Goal: Contribute content: Contribute content

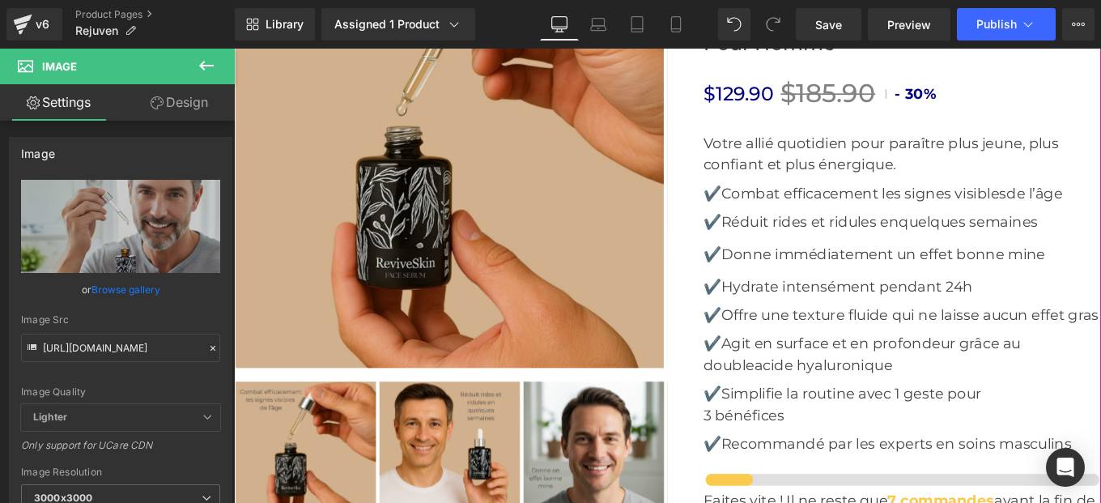
scroll to position [6299, 0]
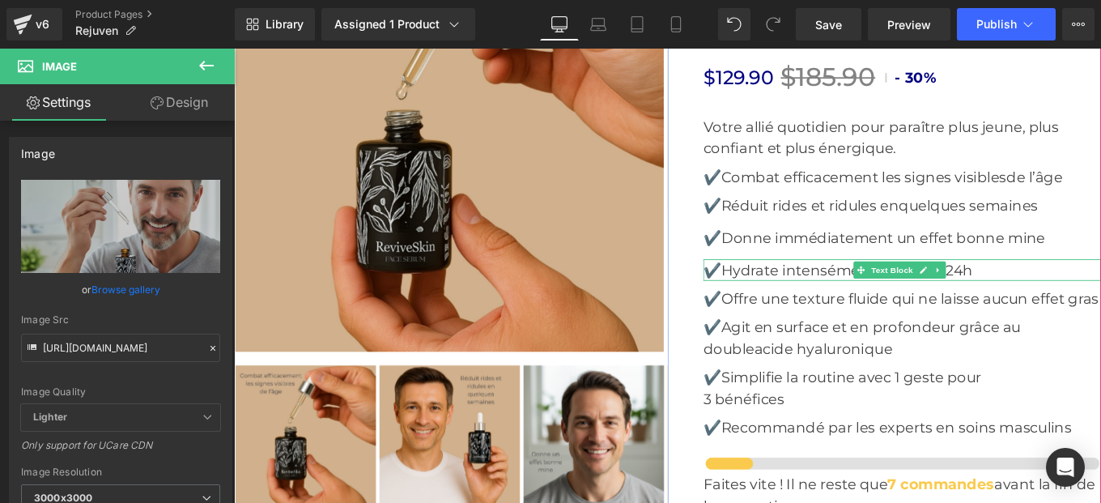
click at [782, 287] on p "✔️Hydrate intensément pendant 24h" at bounding box center [988, 299] width 449 height 24
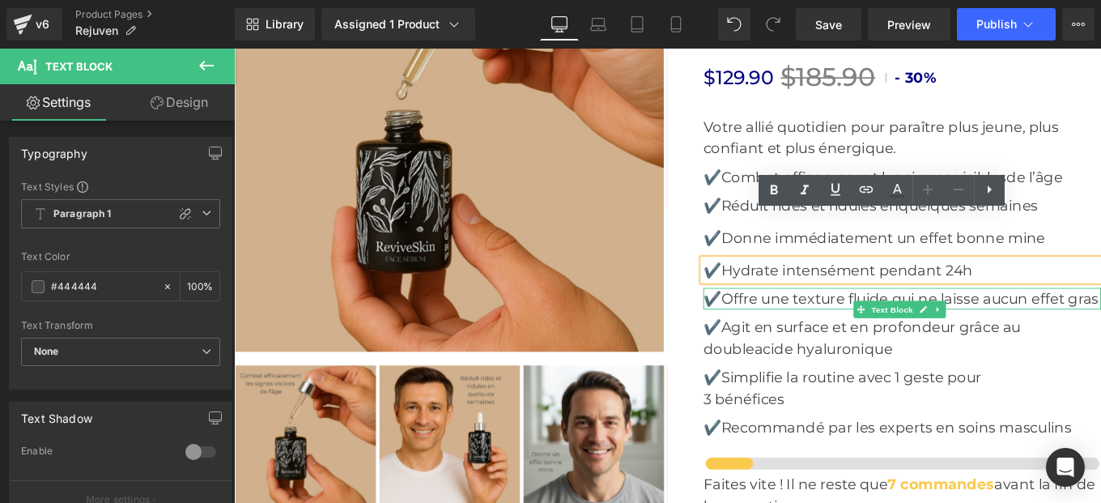
click at [796, 319] on p "✔️Offre une texture fluide qui ne laisse aucun effet gras" at bounding box center [988, 331] width 449 height 24
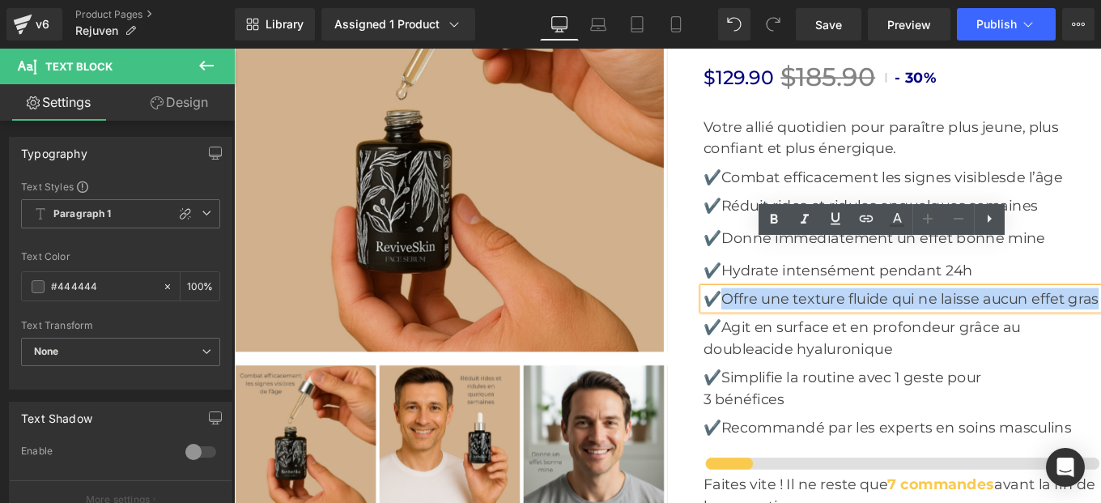
drag, startPoint x: 786, startPoint y: 278, endPoint x: 800, endPoint y: 310, distance: 35.5
click at [800, 319] on p "✔️Offre une texture fluide qui ne laisse aucun effet gras" at bounding box center [988, 331] width 449 height 24
copy p "Offre une texture fluide qui ne laisse aucun effet gras"
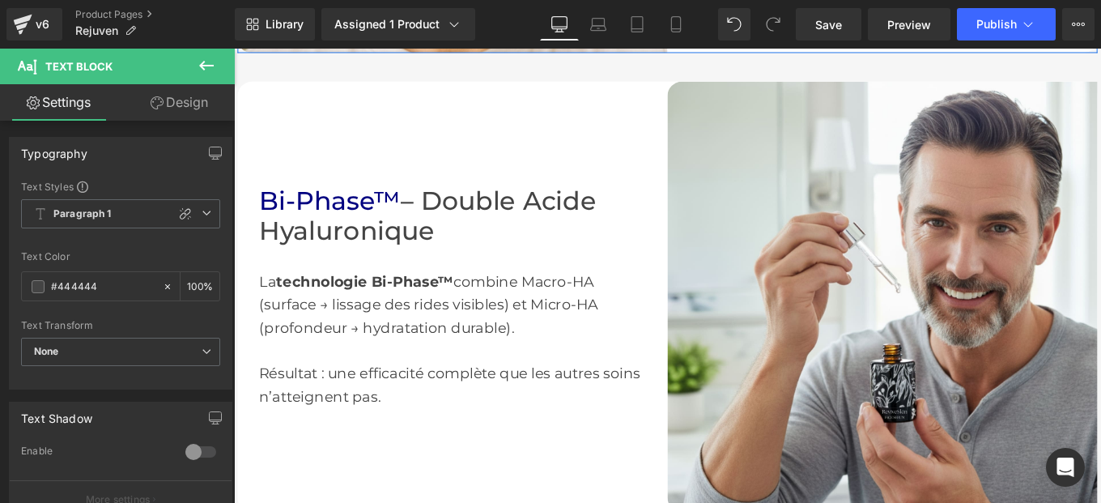
scroll to position [1933, 0]
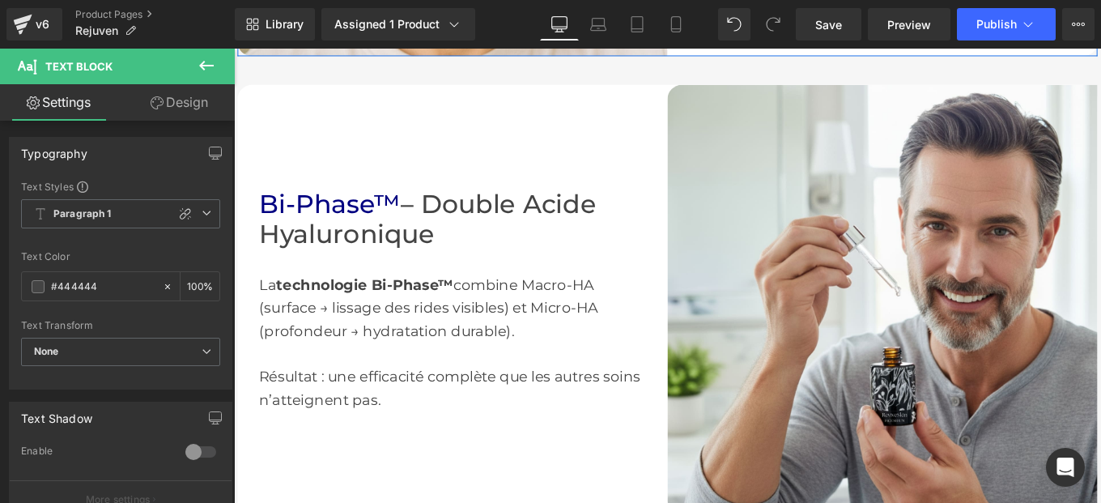
click at [294, 328] on div "La technologie Bi-Phase™ combine Macro-HA (surface → lissage des rides visibles…" at bounding box center [480, 367] width 437 height 181
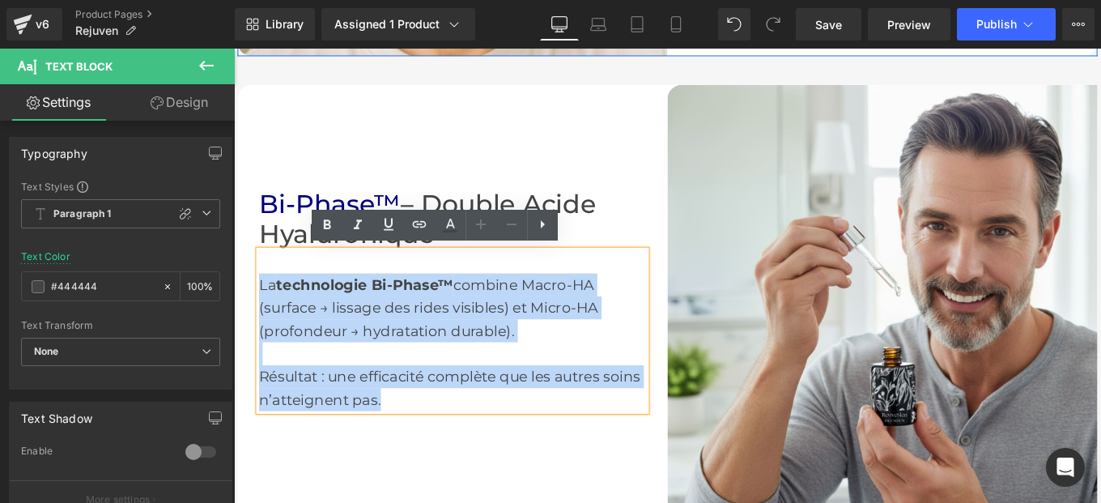
drag, startPoint x: 257, startPoint y: 312, endPoint x: 492, endPoint y: 447, distance: 270.9
click at [492, 447] on div "La technologie Bi-Phase™ combine Macro-HA (surface → lissage des rides visibles…" at bounding box center [480, 367] width 437 height 181
copy div "La technologie Bi-Phase™ combine Macro-HA (surface → lissage des rides visibles…"
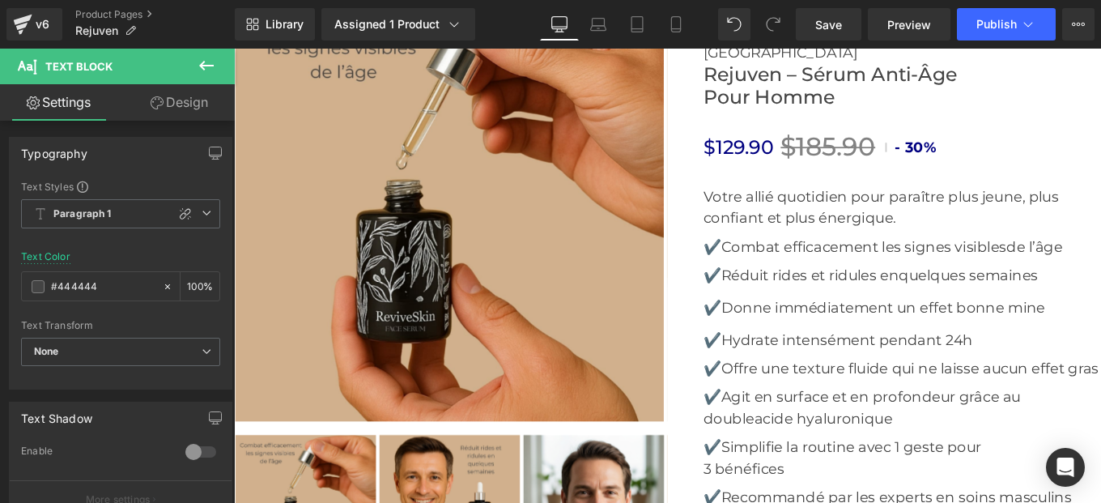
scroll to position [6222, 0]
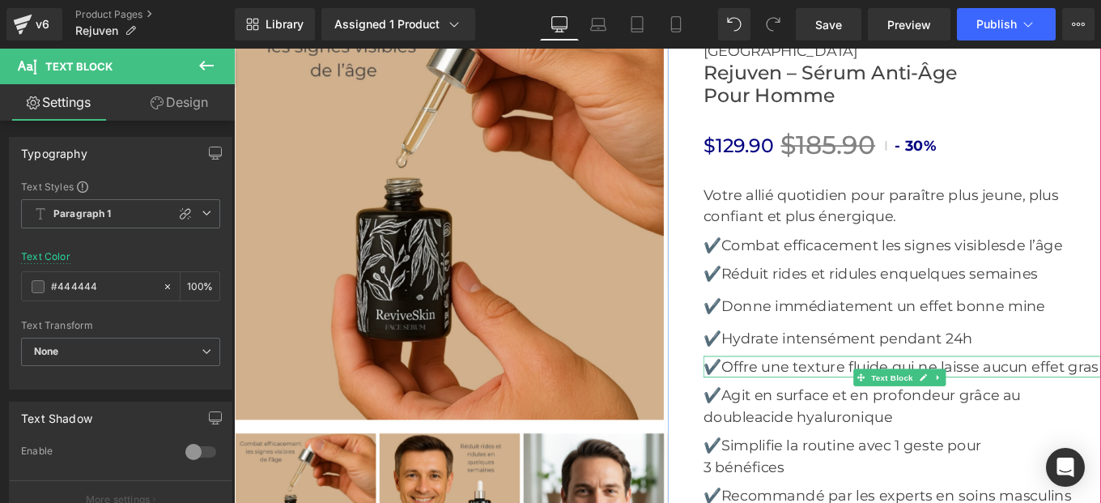
click at [788, 396] on p "✔️Offre une texture fluide qui ne laisse aucun effet gras" at bounding box center [988, 408] width 449 height 24
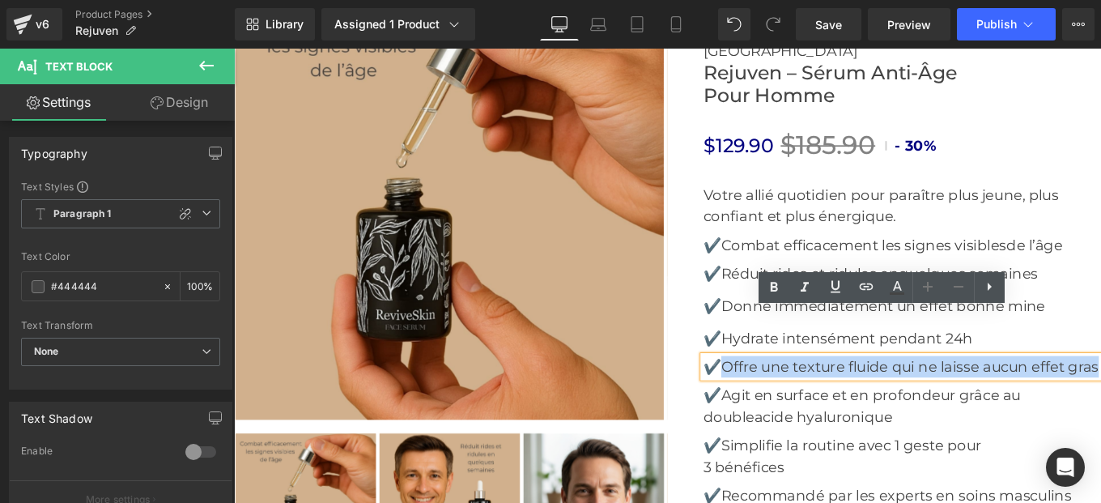
drag, startPoint x: 783, startPoint y: 355, endPoint x: 794, endPoint y: 375, distance: 22.8
click at [794, 396] on p "✔️Offre une texture fluide qui ne laisse aucun effet gras" at bounding box center [988, 408] width 449 height 24
copy p "Offre une texture fluide qui ne laisse aucun effet gras"
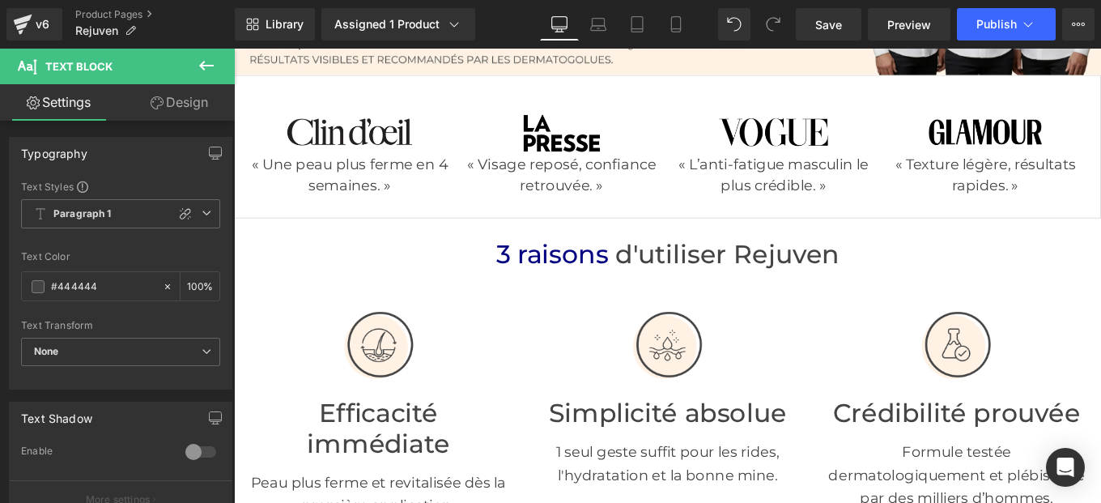
scroll to position [325, 0]
click at [680, 29] on icon at bounding box center [675, 29] width 9 height 0
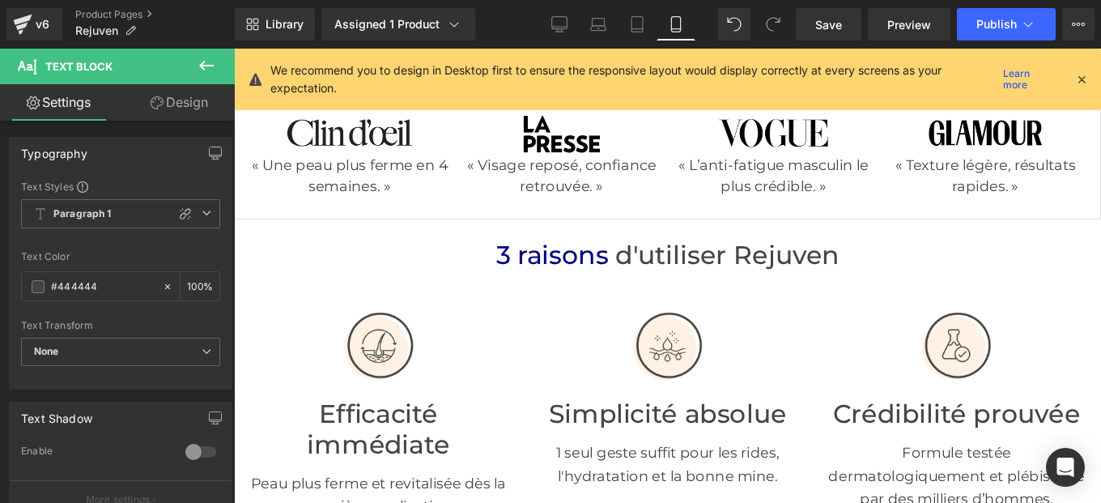
type input "100"
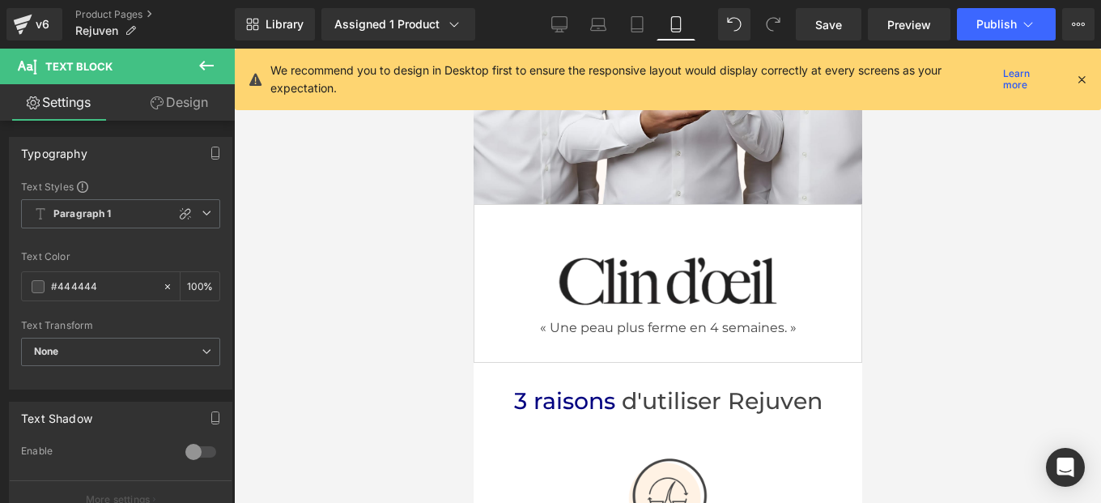
scroll to position [0, 0]
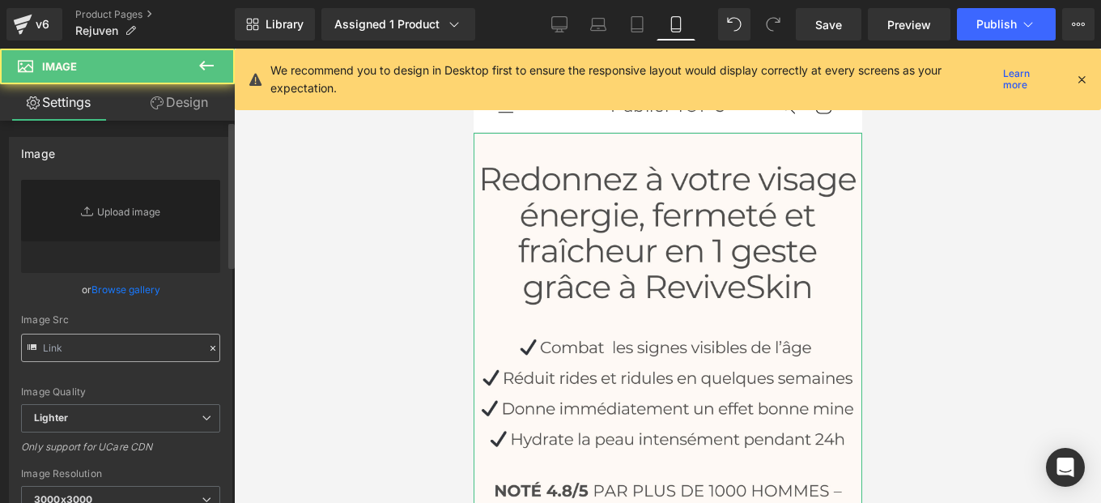
type input "[URL][DOMAIN_NAME]"
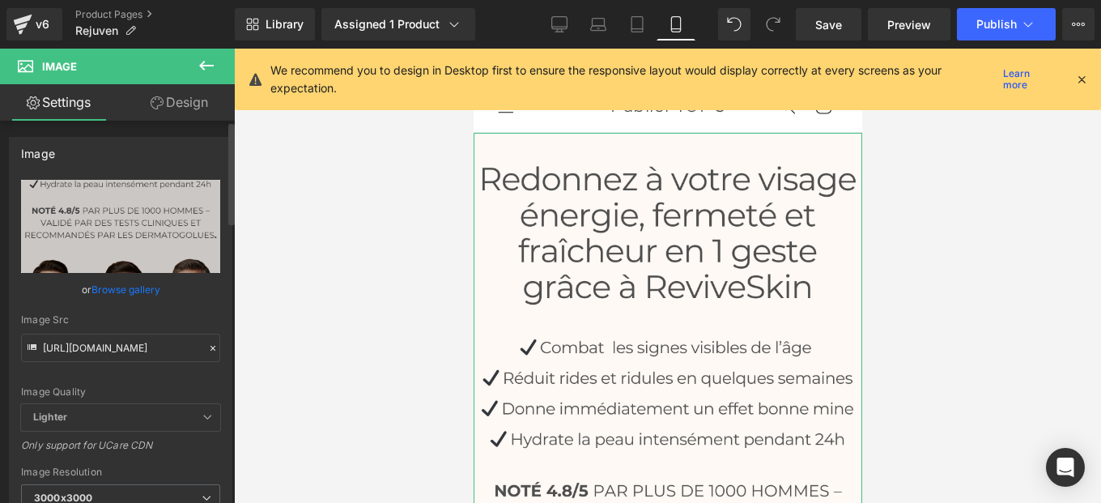
click at [210, 350] on icon at bounding box center [212, 348] width 5 height 5
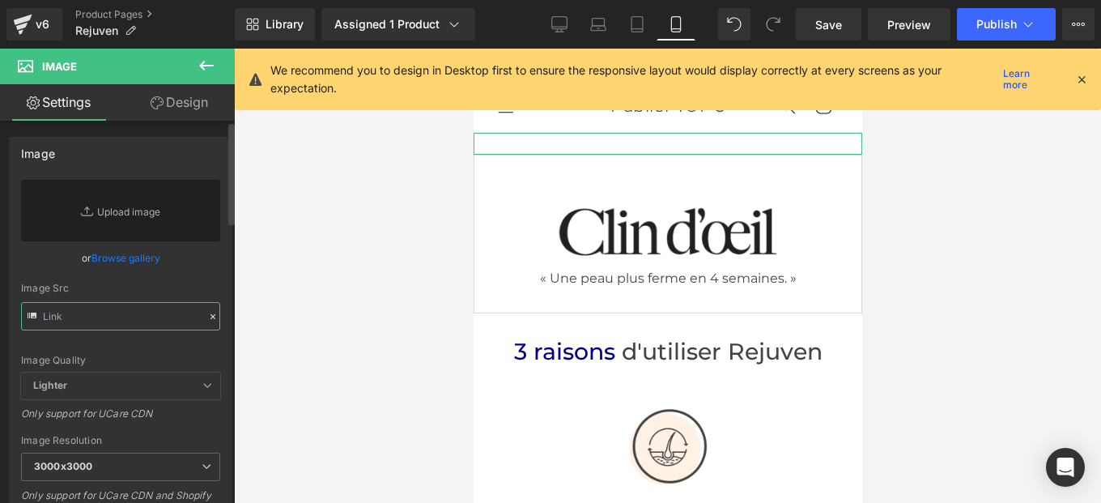
click at [125, 314] on input "text" at bounding box center [120, 316] width 199 height 28
paste input "[URL][DOMAIN_NAME]"
type input "[URL][DOMAIN_NAME]"
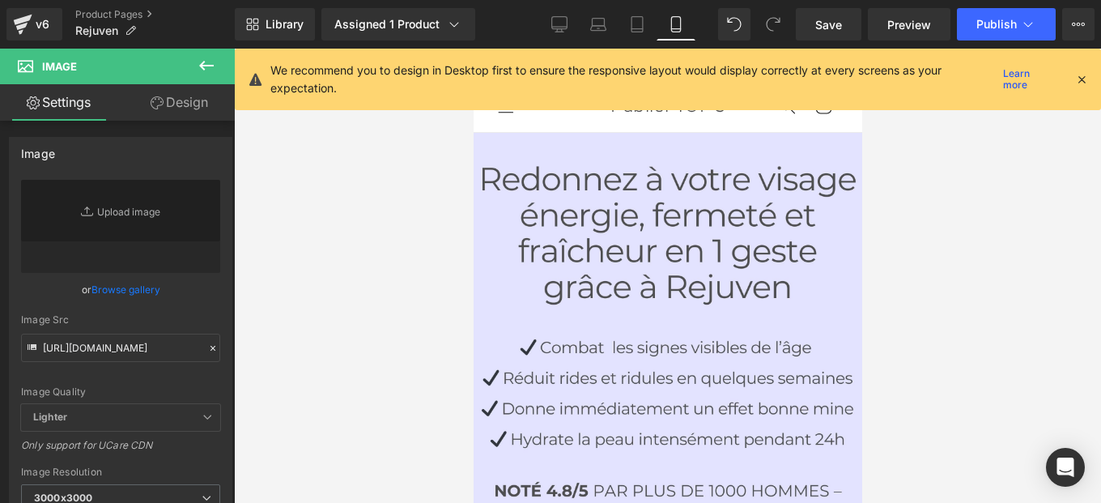
click at [921, 286] on div at bounding box center [667, 276] width 867 height 454
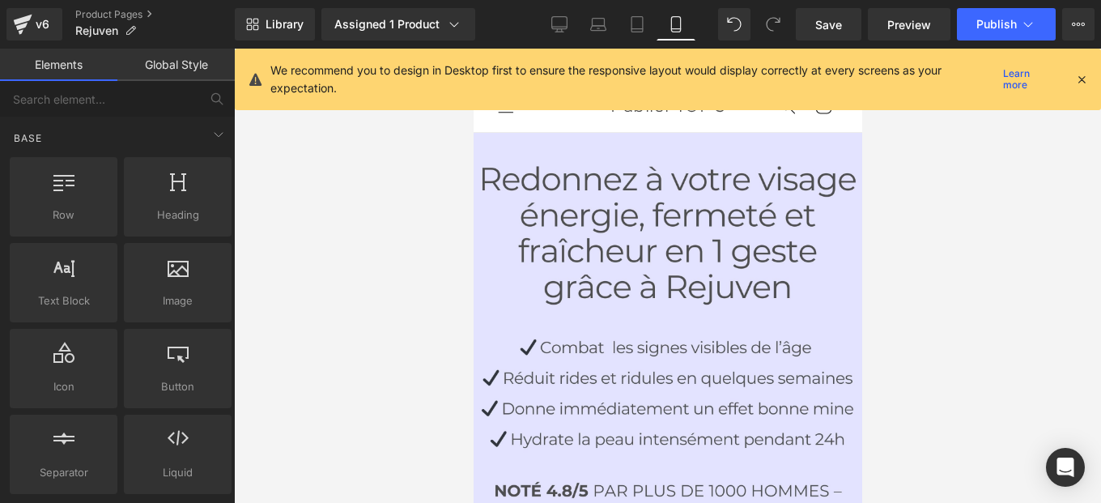
scroll to position [0, 0]
drag, startPoint x: 559, startPoint y: 28, endPoint x: 460, endPoint y: 176, distance: 178.5
click at [559, 28] on icon at bounding box center [559, 24] width 16 height 16
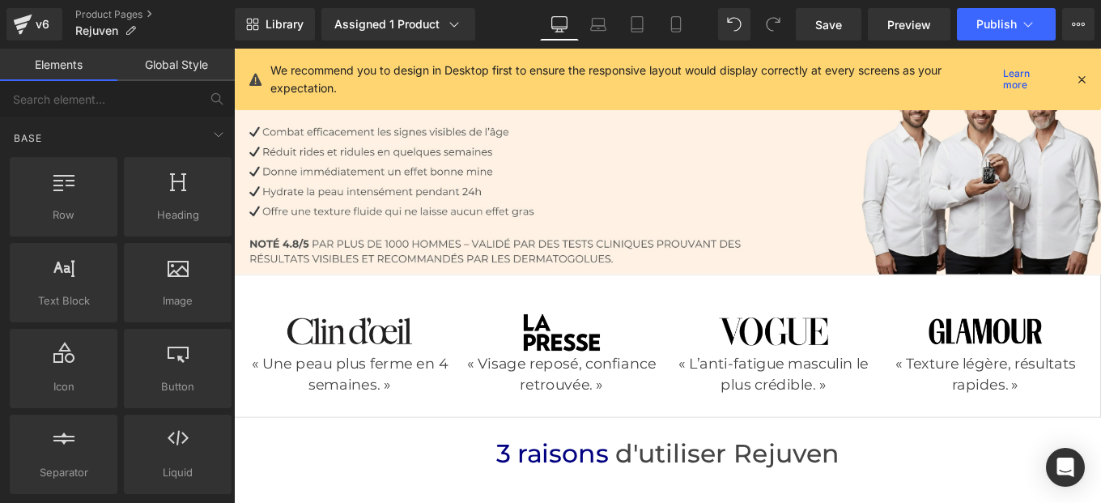
scroll to position [349, 0]
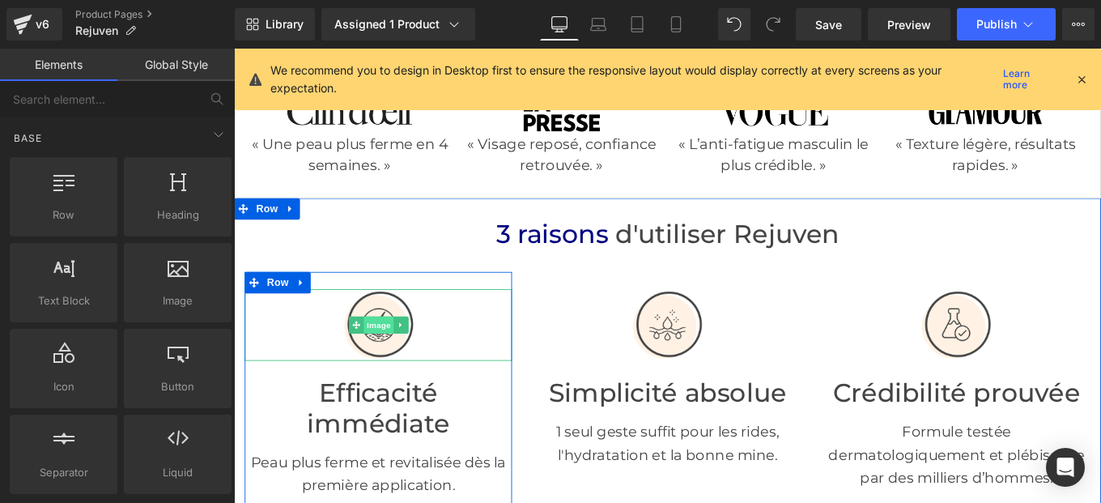
click at [380, 363] on span "Image" at bounding box center [397, 359] width 34 height 19
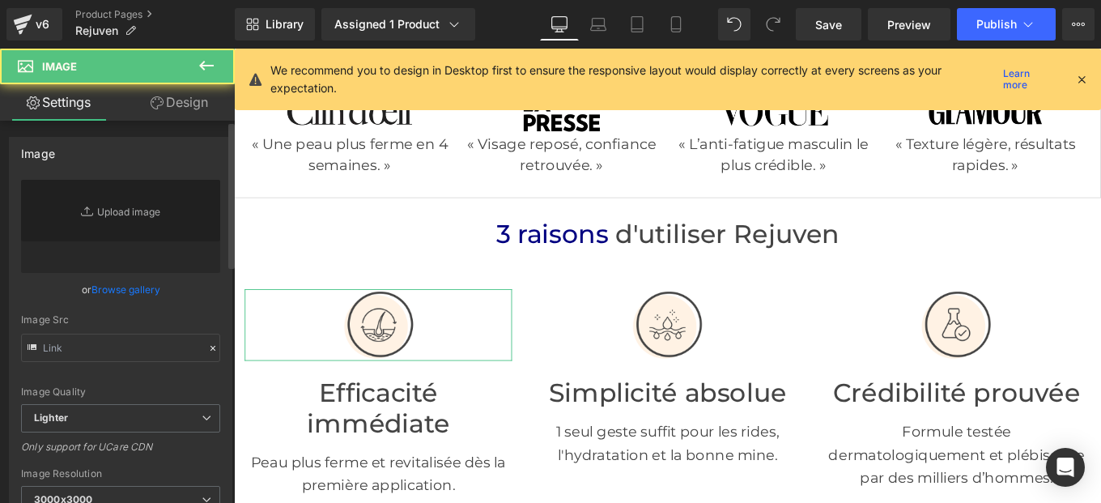
type input "[URL][DOMAIN_NAME]"
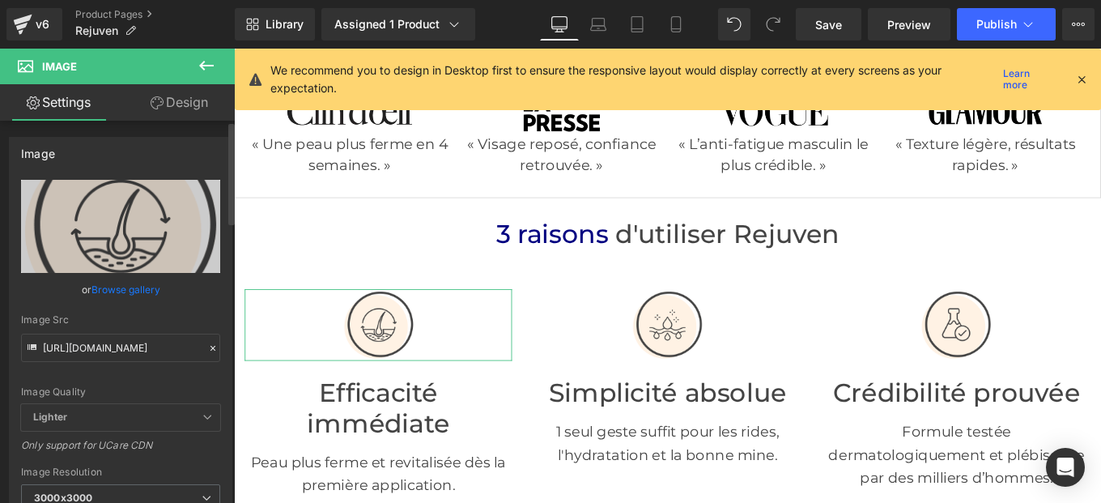
click at [207, 343] on icon at bounding box center [212, 347] width 11 height 11
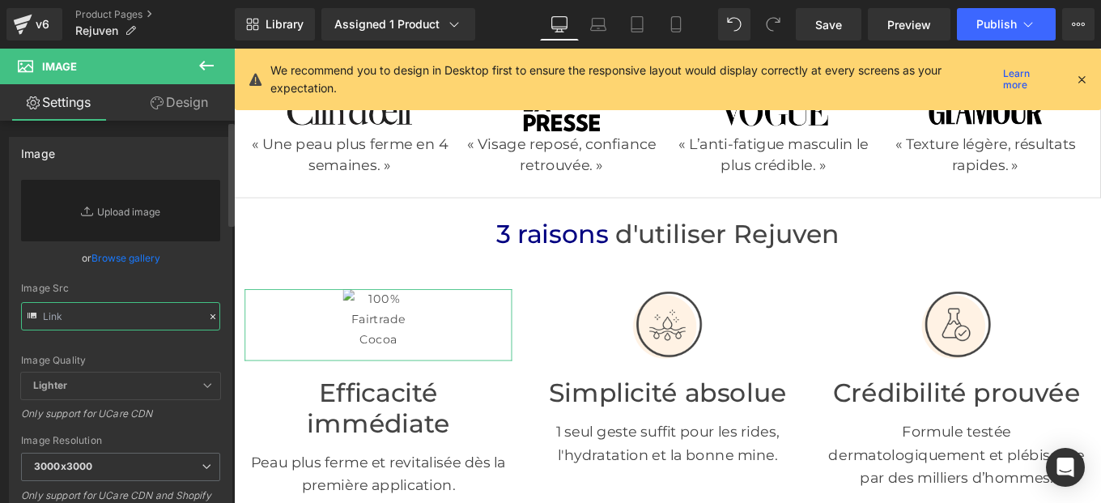
click at [116, 325] on input "text" at bounding box center [120, 316] width 199 height 28
paste input "[URL][DOMAIN_NAME]"
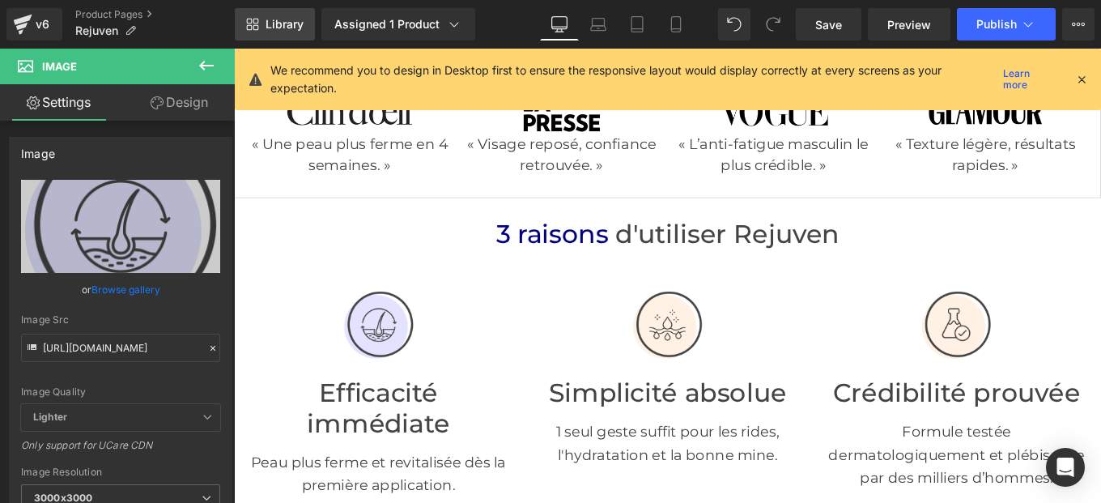
type input "[URL][DOMAIN_NAME]"
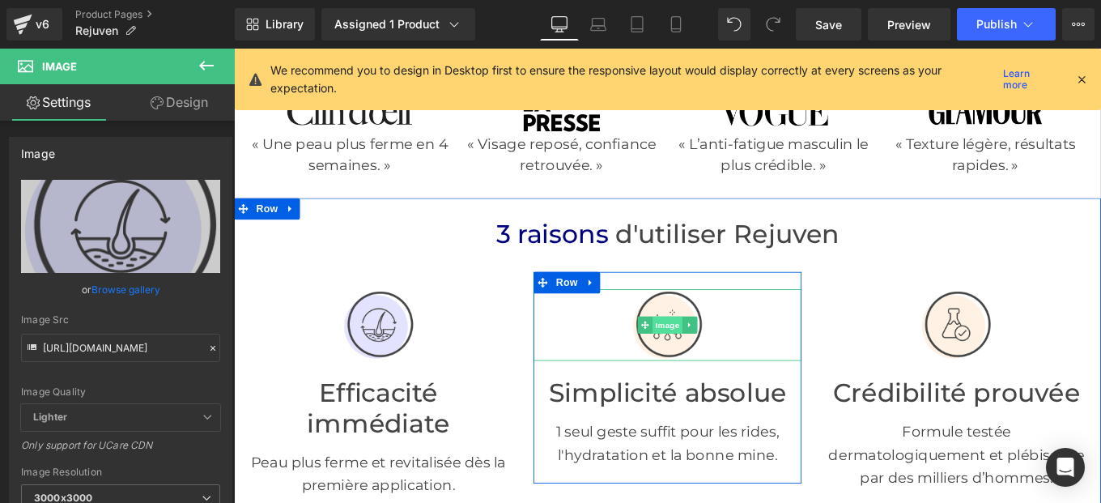
click at [717, 363] on span "Image" at bounding box center [724, 359] width 34 height 19
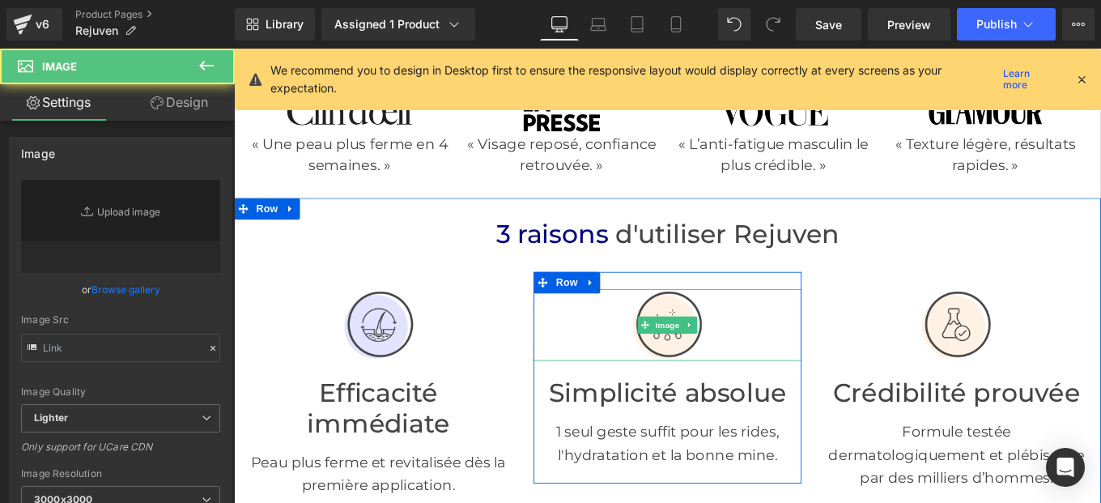
type input "[URL][DOMAIN_NAME]"
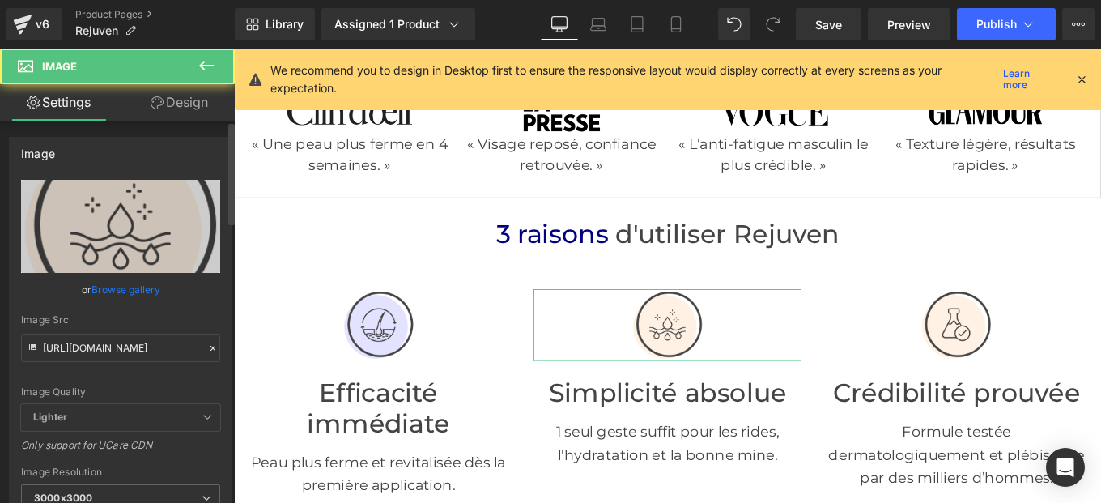
click at [207, 350] on icon at bounding box center [212, 347] width 11 height 11
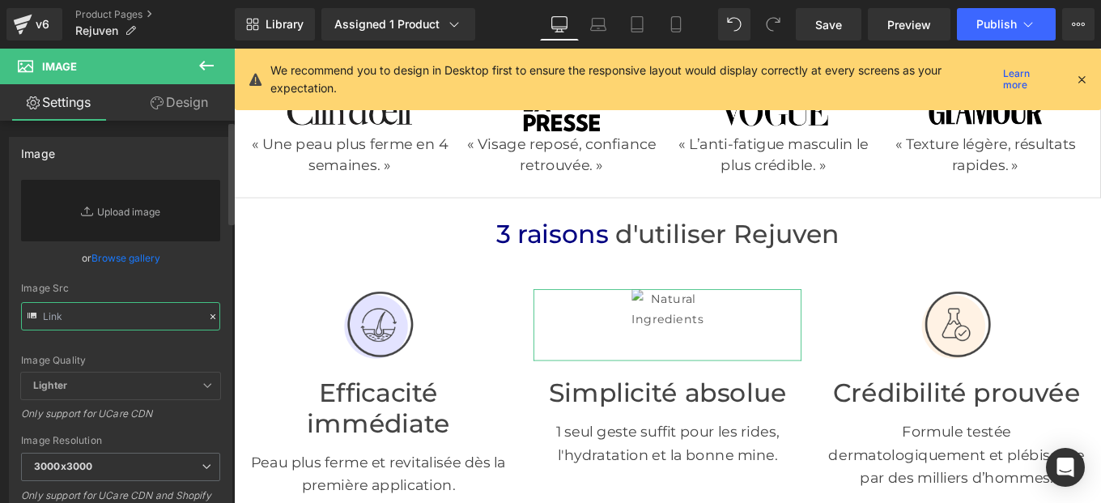
click at [113, 308] on input "text" at bounding box center [120, 316] width 199 height 28
paste input "[URL][DOMAIN_NAME]"
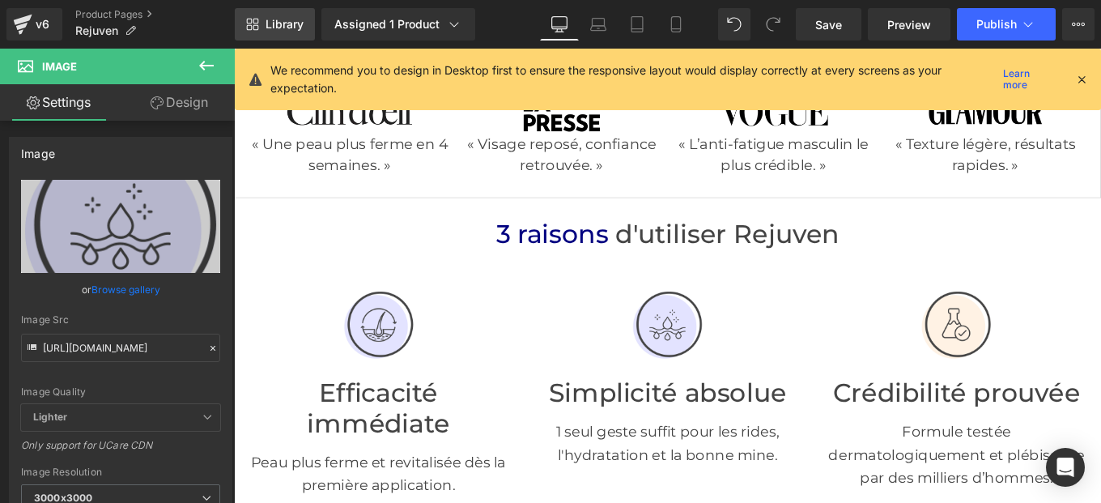
type input "[URL][DOMAIN_NAME]"
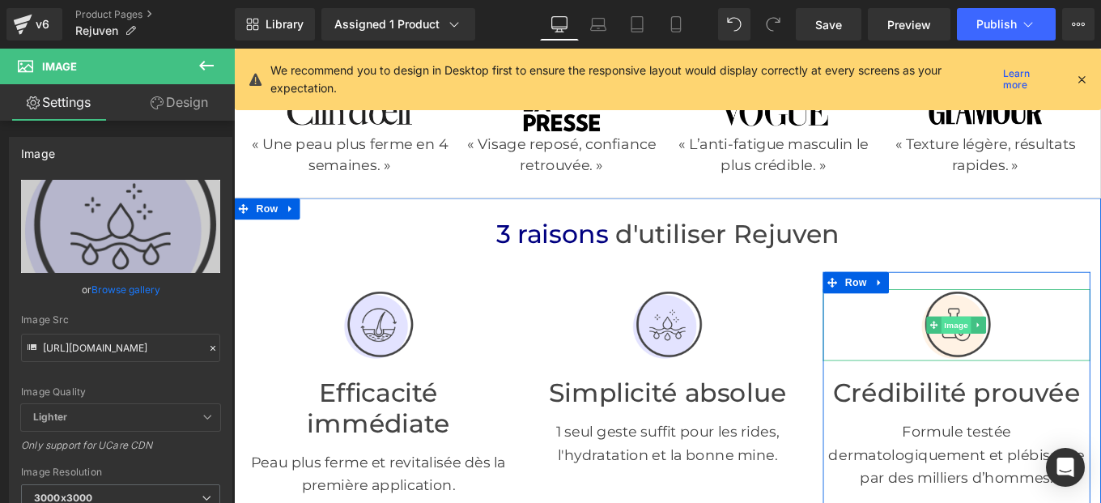
click at [1039, 363] on span "Image" at bounding box center [1051, 359] width 34 height 19
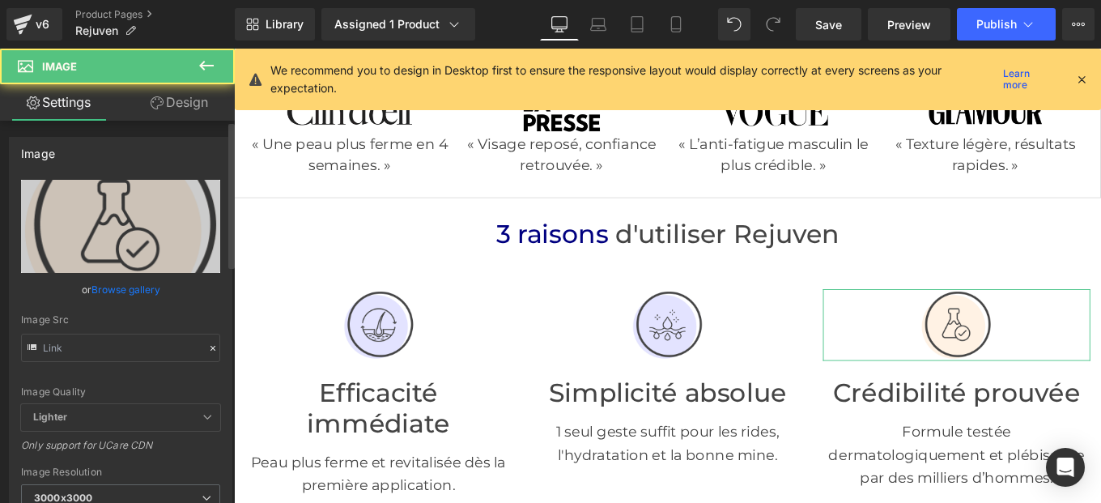
type input "[URL][DOMAIN_NAME]"
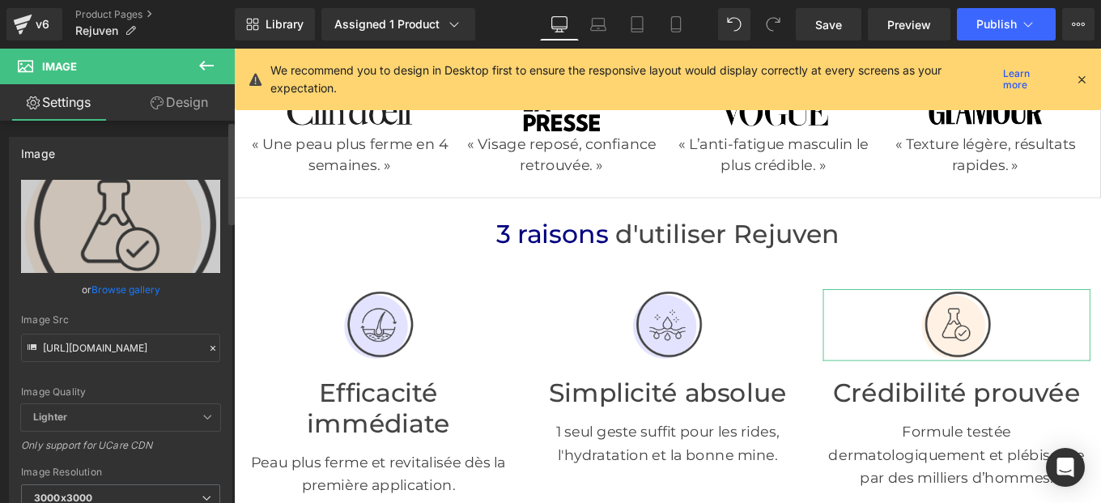
click at [207, 351] on icon at bounding box center [212, 347] width 11 height 11
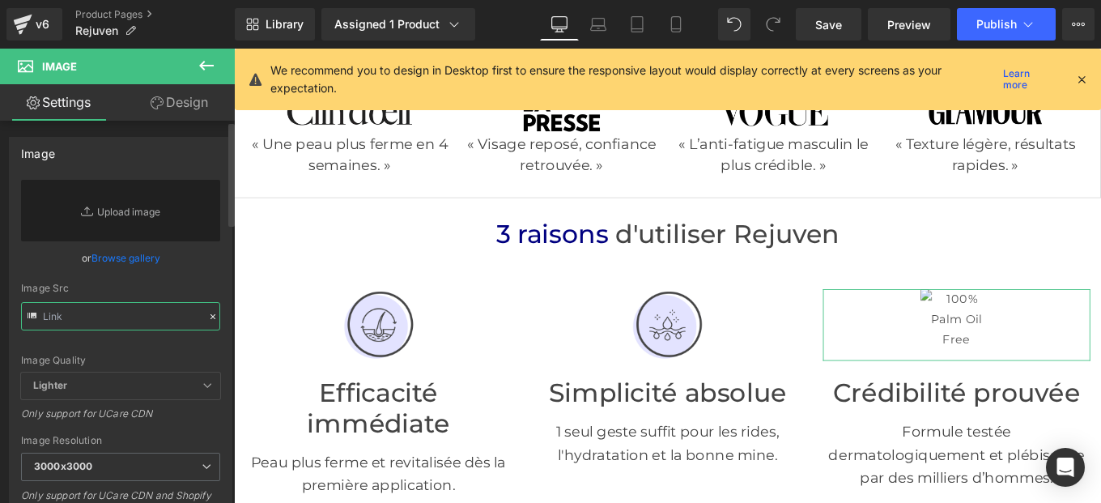
click at [118, 319] on input "text" at bounding box center [120, 316] width 199 height 28
paste input "[URL][DOMAIN_NAME]"
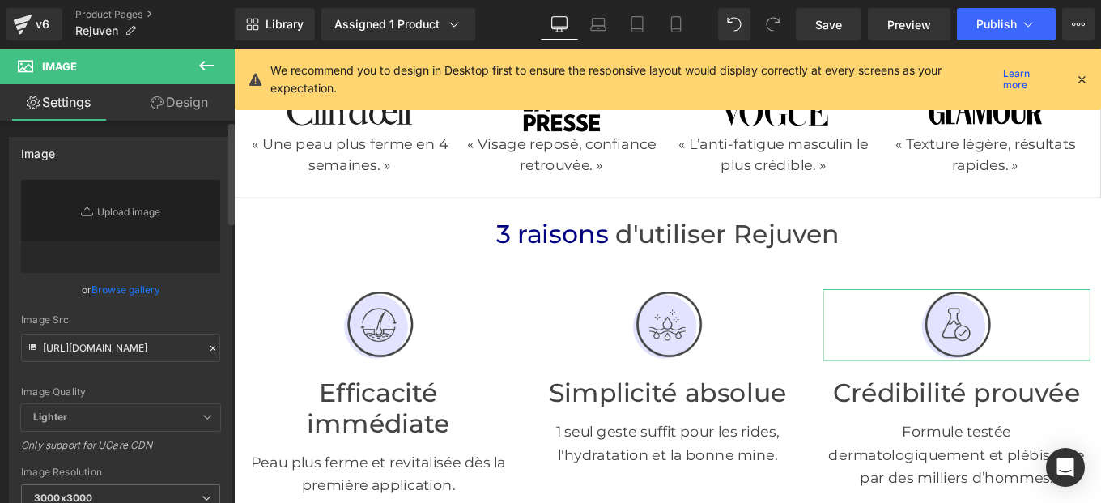
click at [214, 312] on div "[URL][DOMAIN_NAME] Replace Image Upload image or Browse gallery Image Src [URL]…" at bounding box center [121, 389] width 222 height 419
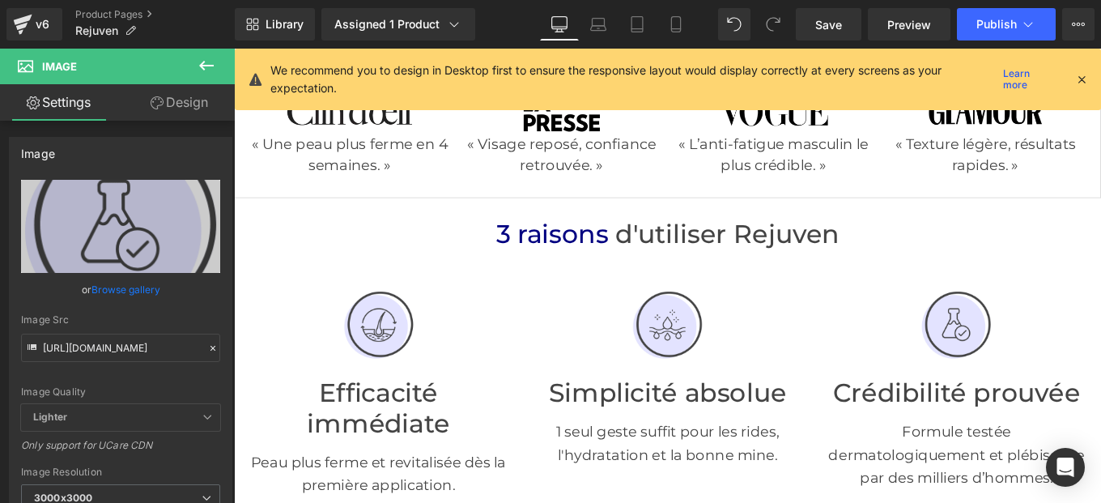
type input "[URL][DOMAIN_NAME]"
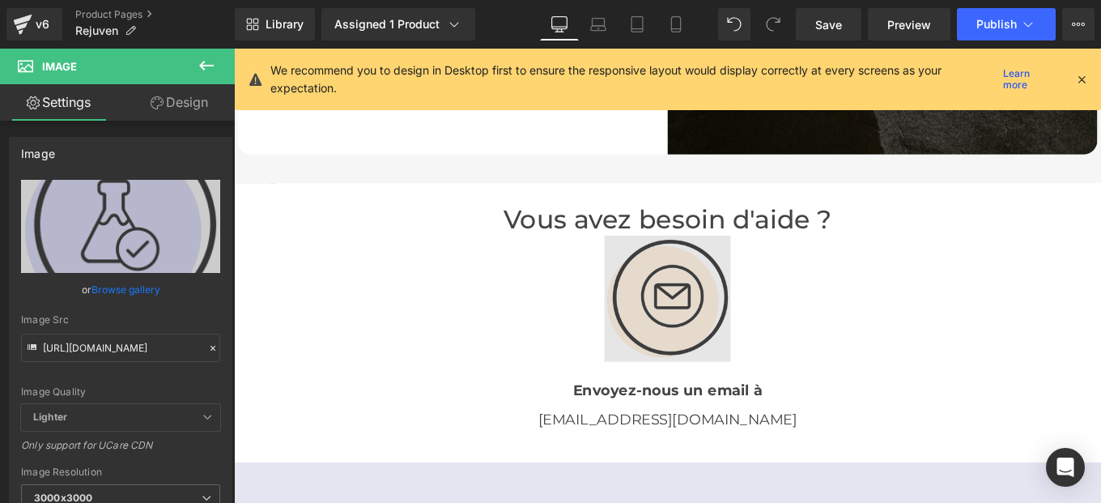
scroll to position [3375, 0]
click at [666, 299] on img at bounding box center [723, 332] width 142 height 142
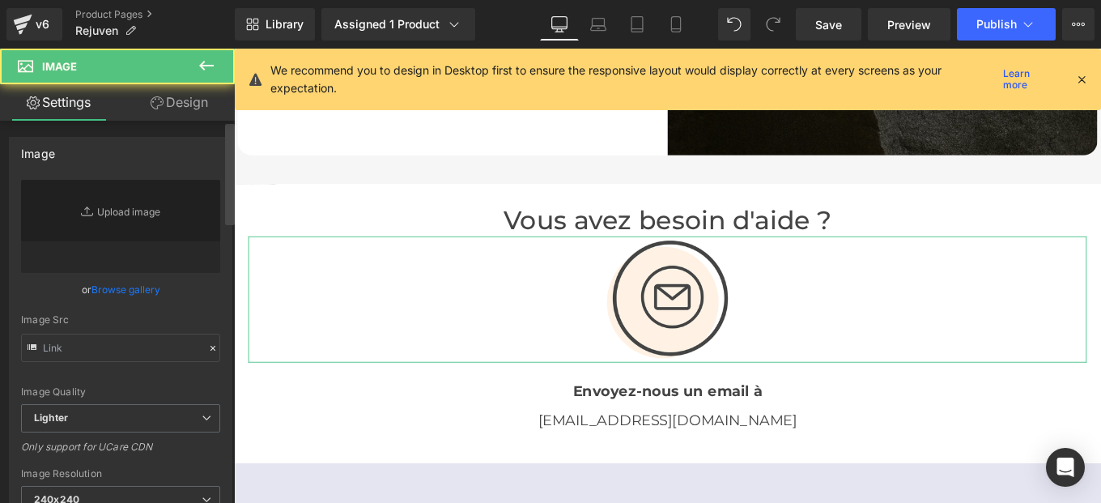
type input "[URL][DOMAIN_NAME]"
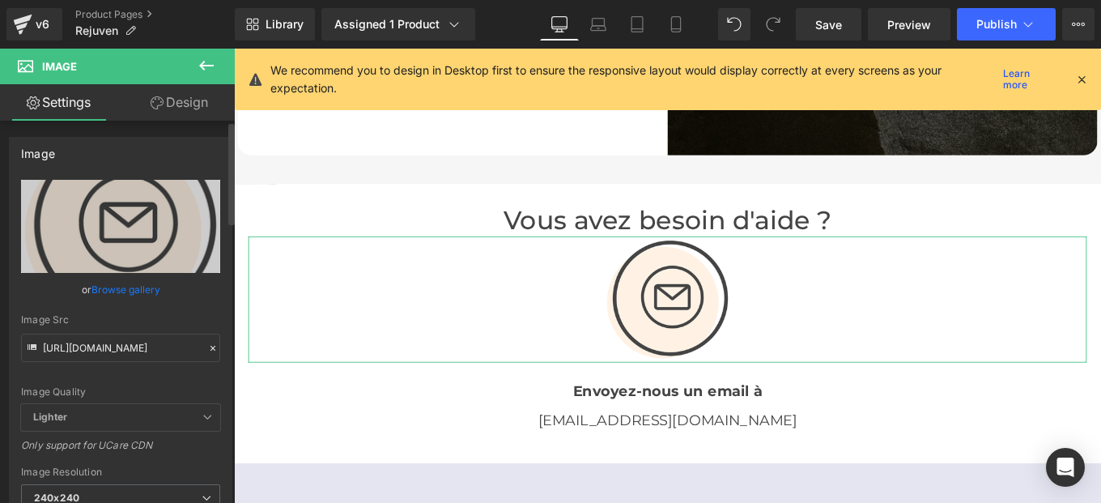
click at [207, 348] on icon at bounding box center [212, 347] width 11 height 11
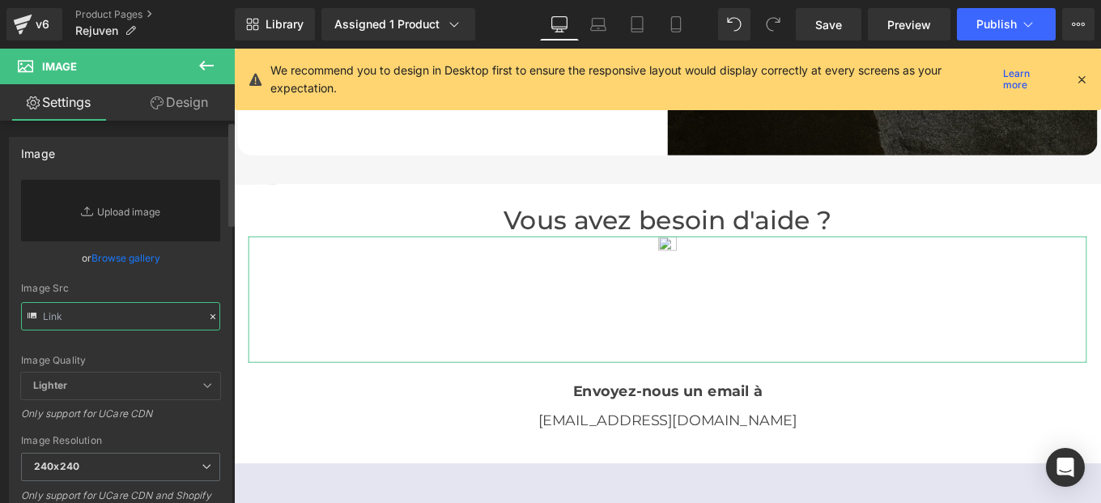
click at [140, 321] on input "text" at bounding box center [120, 316] width 199 height 28
paste input "[URL][DOMAIN_NAME]"
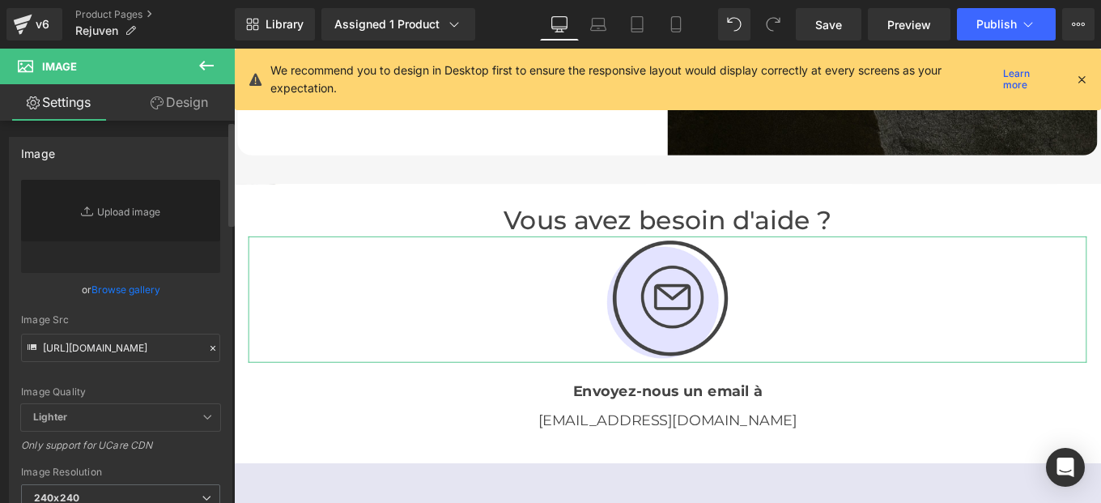
click at [219, 298] on div "[URL][DOMAIN_NAME] Replace Image Upload image or Browse gallery Image Src [URL]…" at bounding box center [121, 389] width 222 height 419
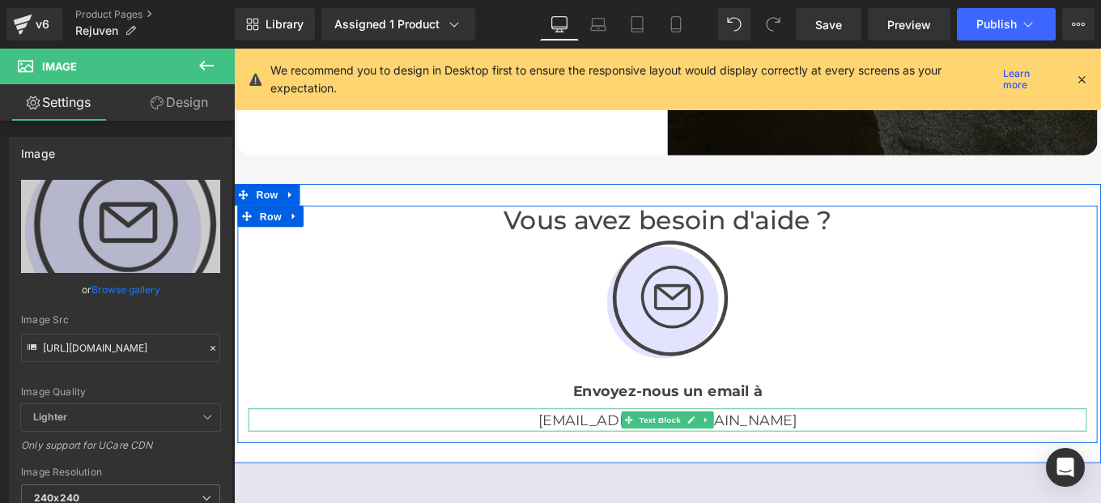
type input "[URL][DOMAIN_NAME]"
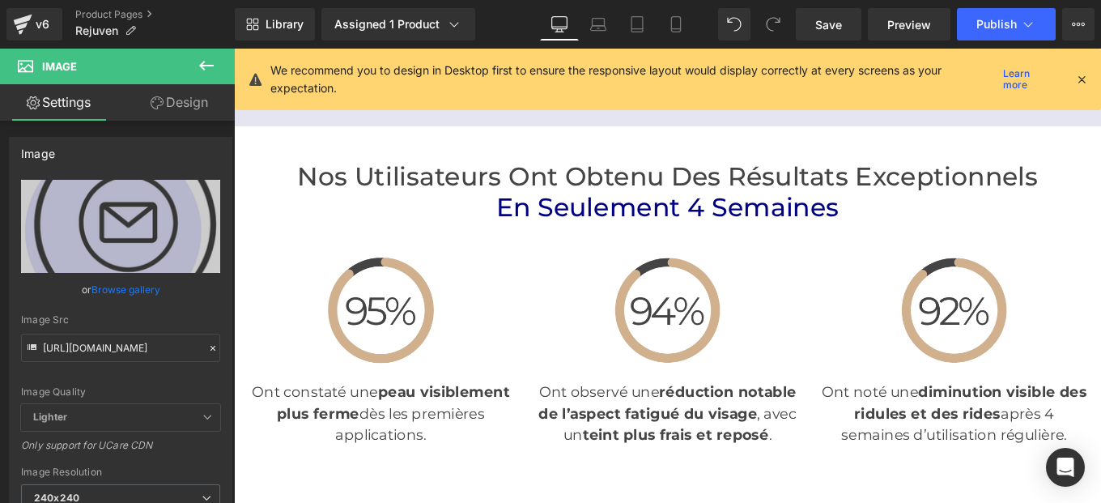
scroll to position [4215, 0]
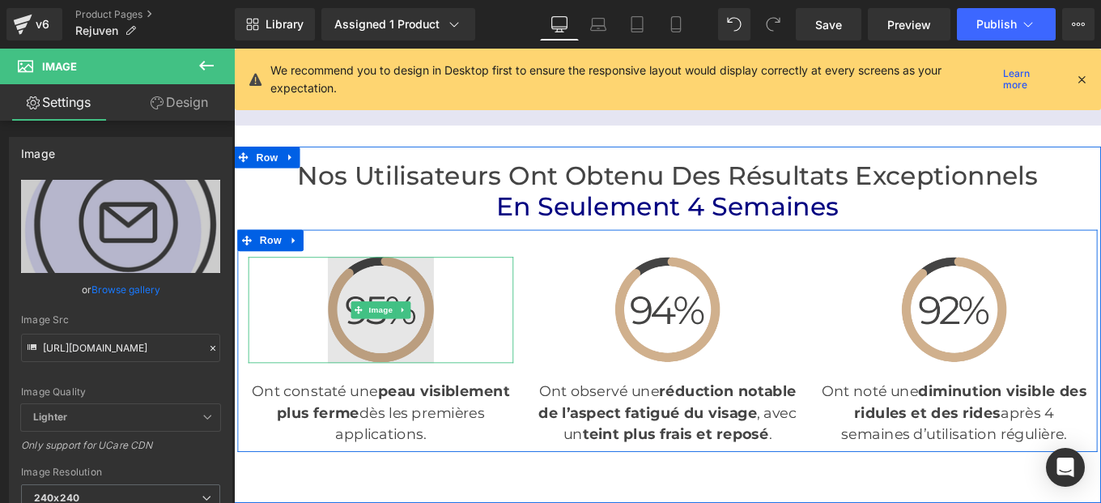
click at [393, 352] on img at bounding box center [400, 344] width 120 height 120
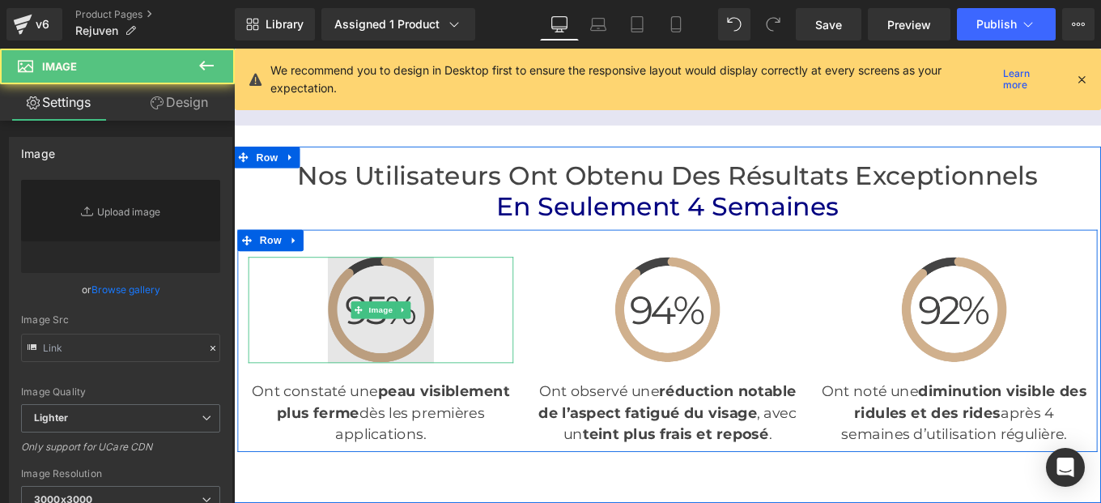
type input "[URL][DOMAIN_NAME]"
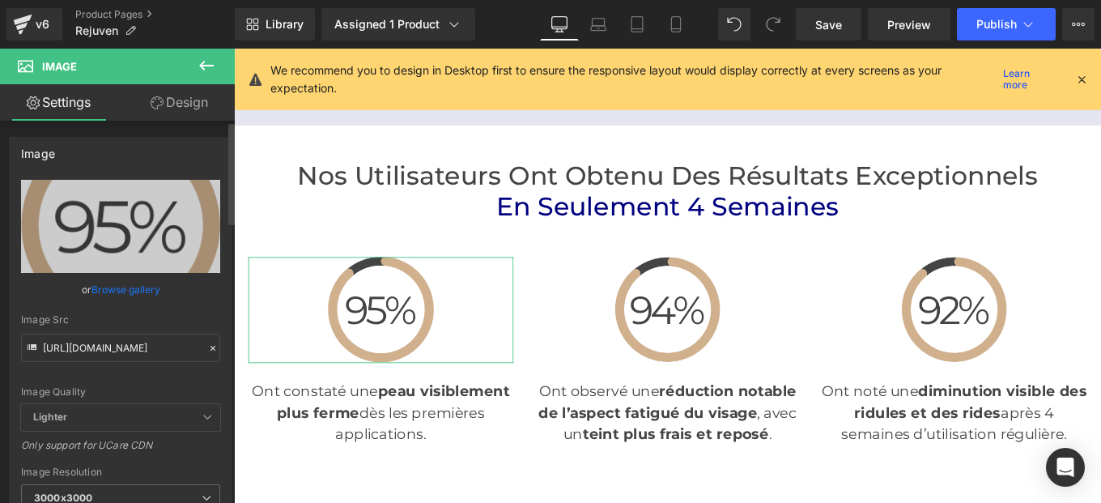
click at [207, 345] on icon at bounding box center [212, 347] width 11 height 11
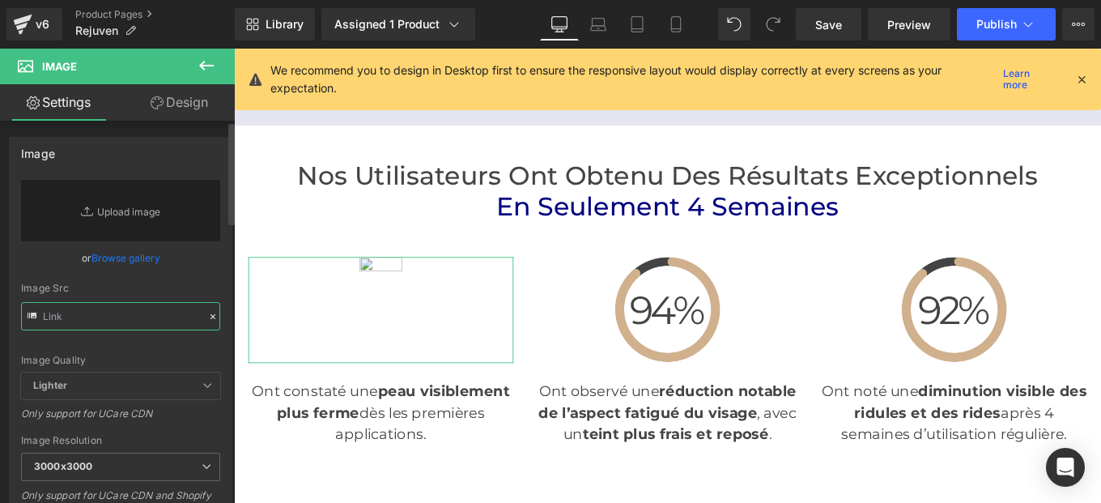
click at [137, 322] on input "text" at bounding box center [120, 316] width 199 height 28
paste input "[URL][DOMAIN_NAME]"
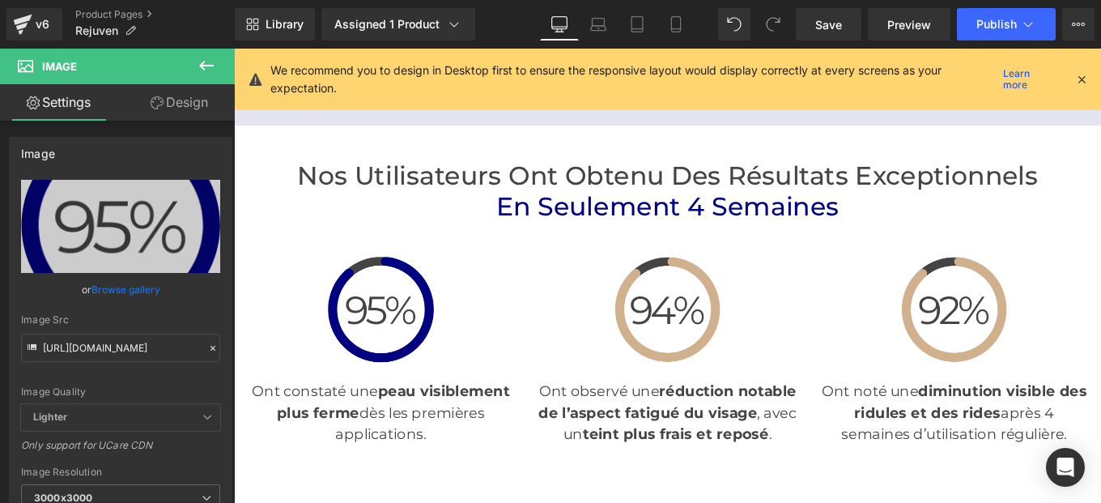
type input "[URL][DOMAIN_NAME]"
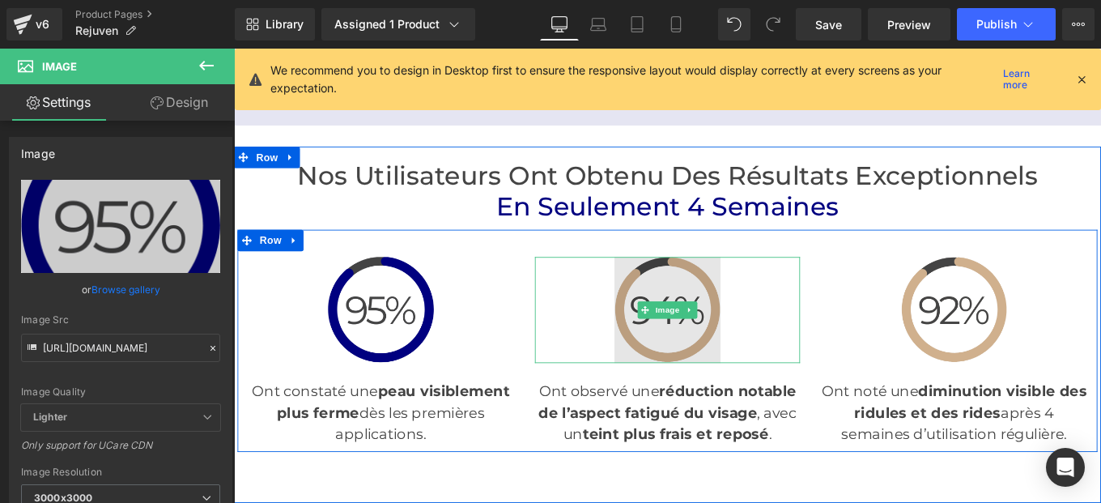
click at [710, 328] on img at bounding box center [724, 344] width 120 height 120
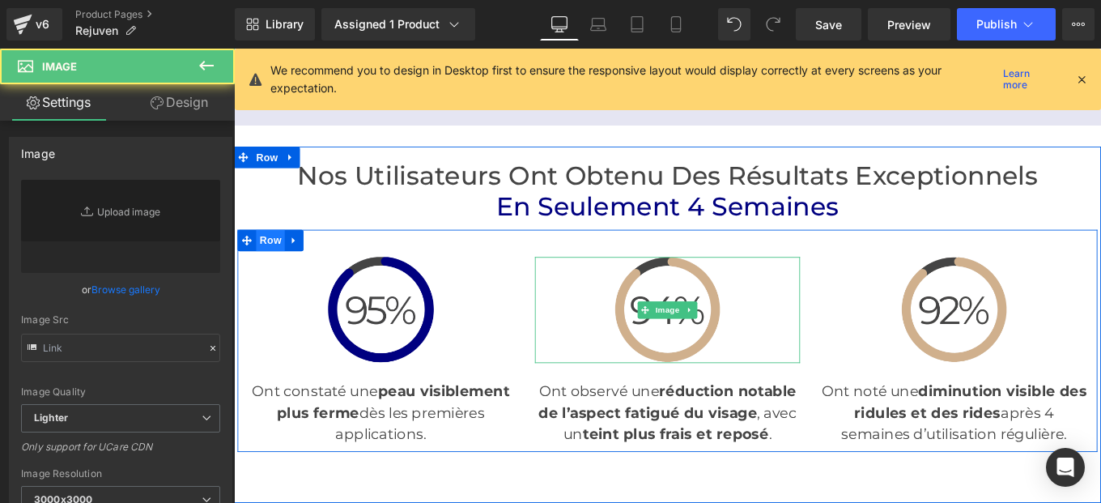
type input "[URL][DOMAIN_NAME]"
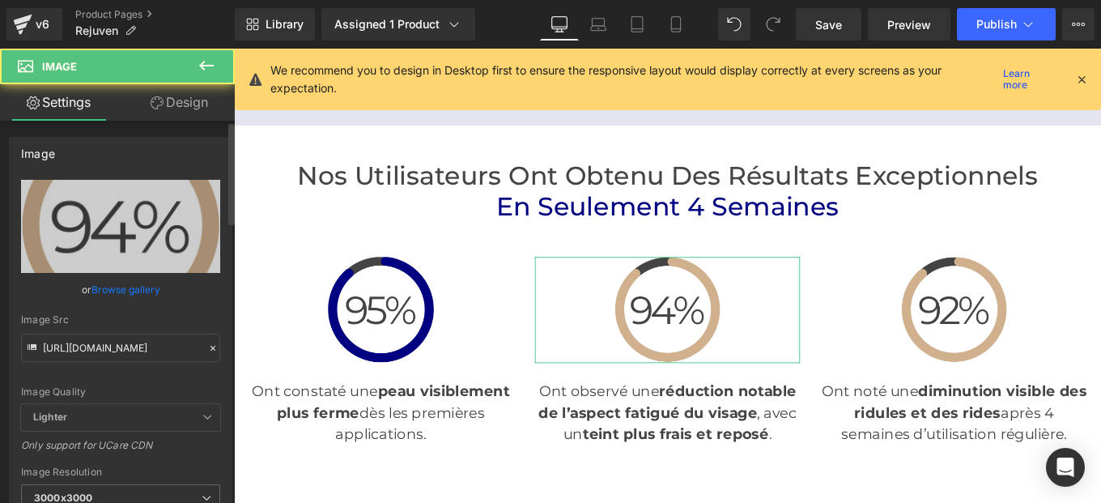
click at [207, 347] on icon at bounding box center [212, 347] width 11 height 11
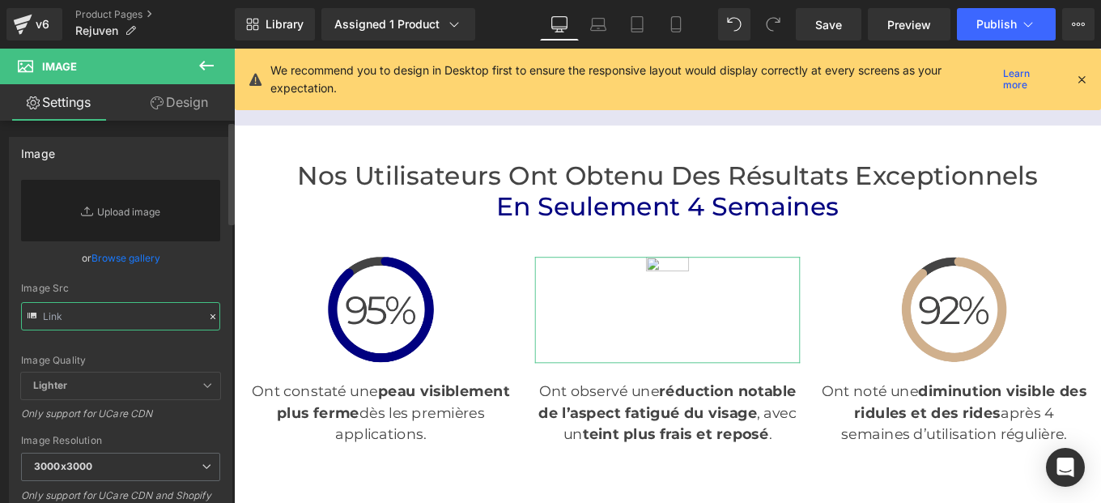
click at [129, 319] on input "text" at bounding box center [120, 316] width 199 height 28
paste input "[URL][DOMAIN_NAME]"
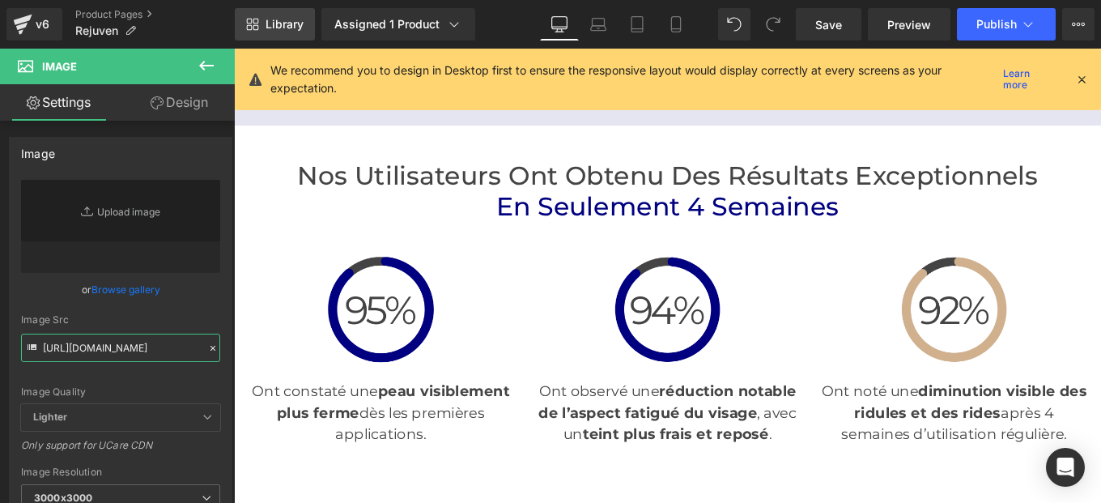
type input "[URL][DOMAIN_NAME]"
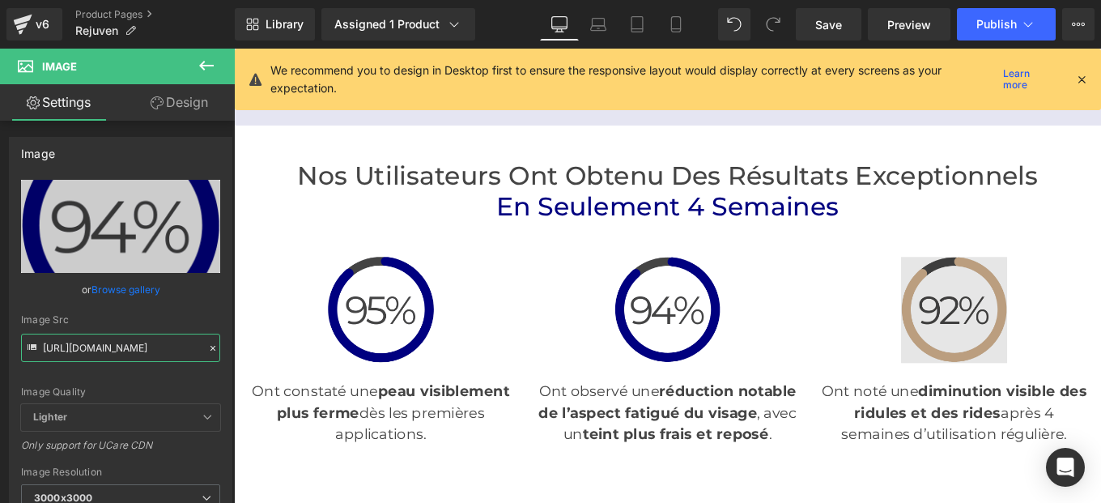
scroll to position [0, 0]
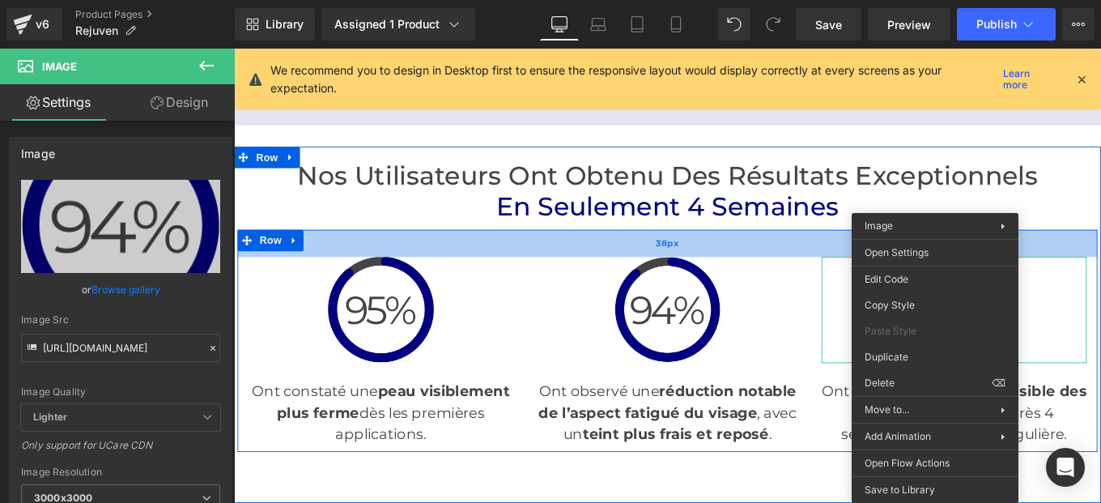
click at [895, 273] on div "38px" at bounding box center [723, 268] width 971 height 31
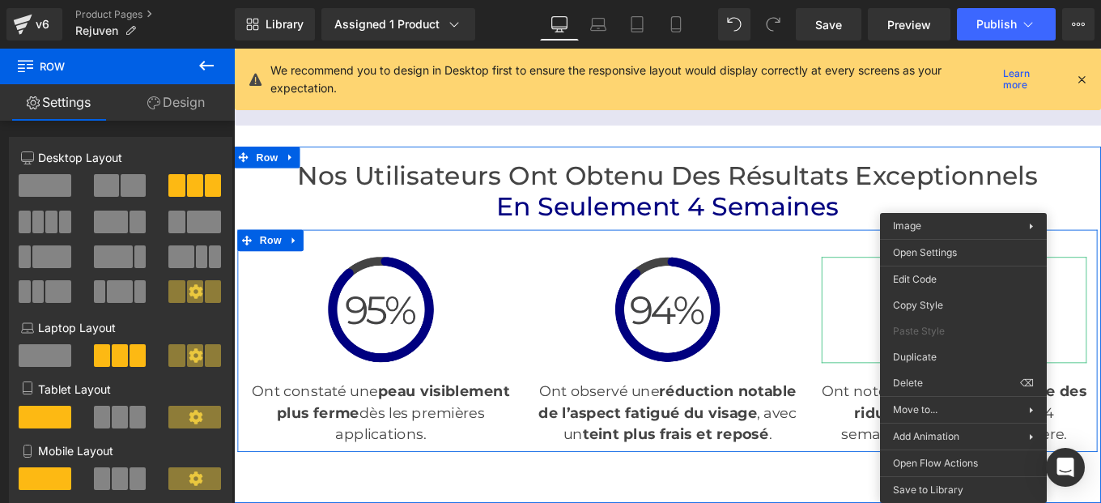
click at [925, 312] on div at bounding box center [1047, 344] width 299 height 120
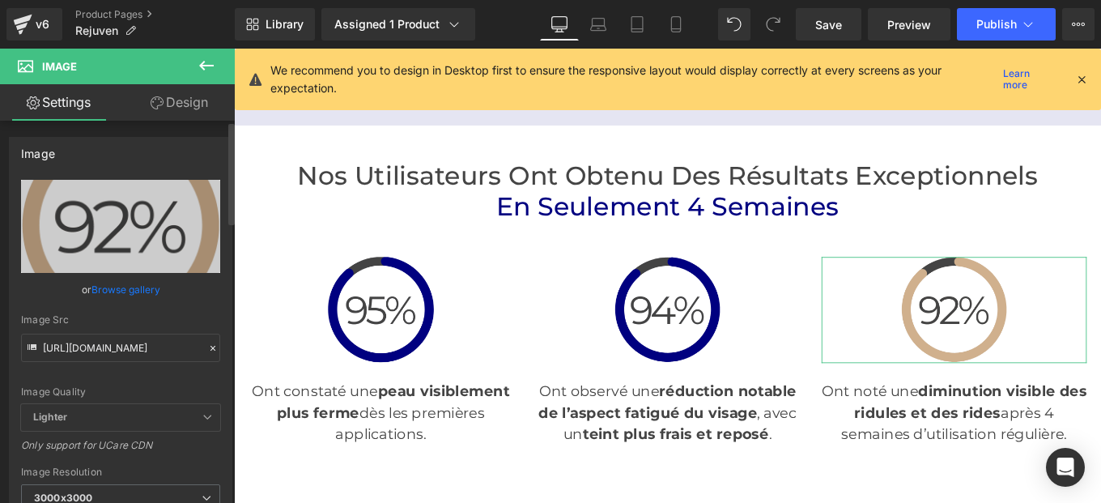
click at [207, 348] on icon at bounding box center [212, 347] width 11 height 11
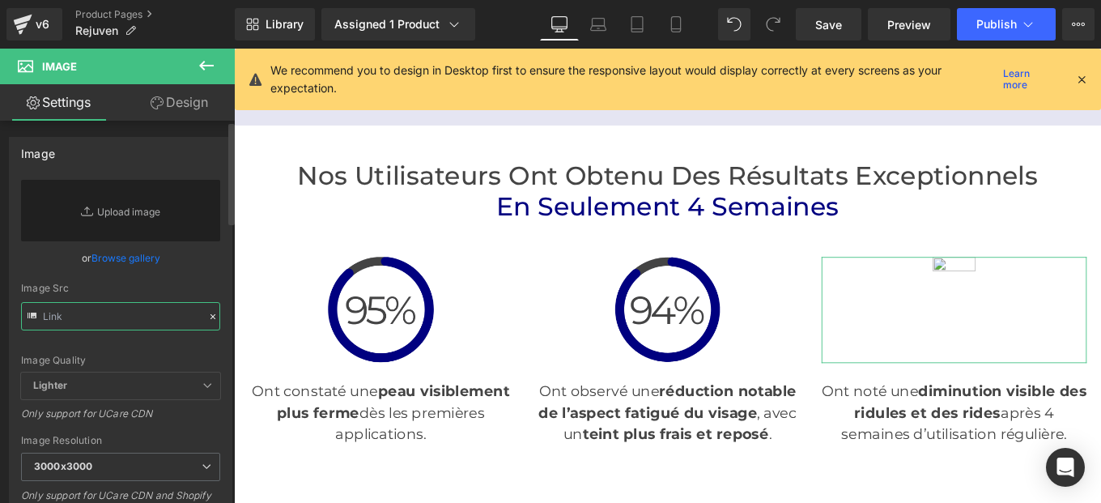
click at [149, 320] on input "text" at bounding box center [120, 316] width 199 height 28
paste input "[URL][DOMAIN_NAME]"
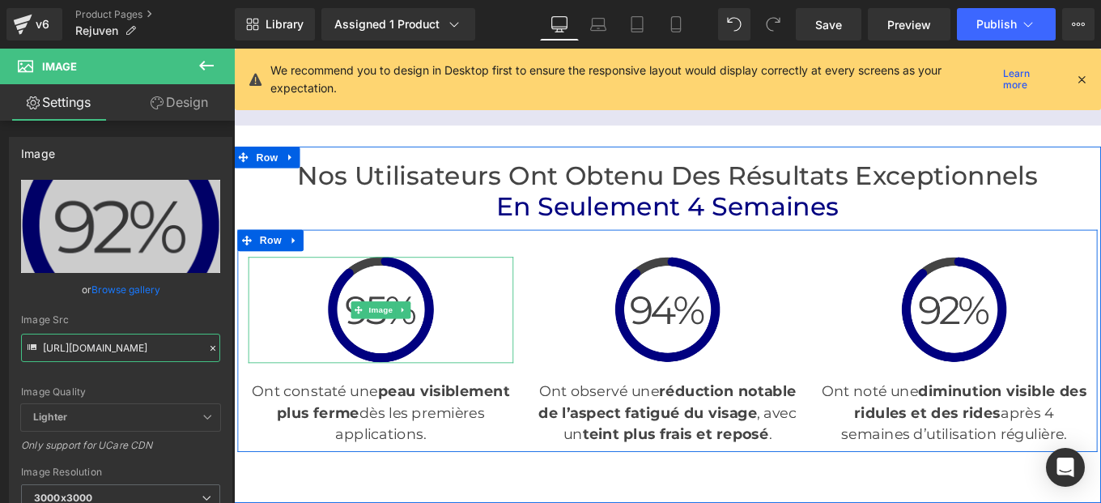
type input "[URL][DOMAIN_NAME]"
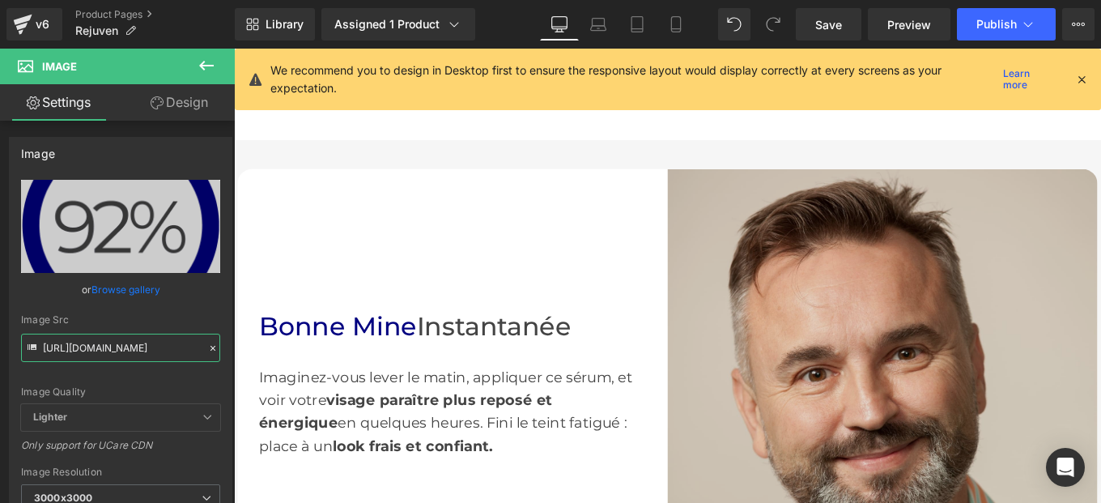
scroll to position [798, 0]
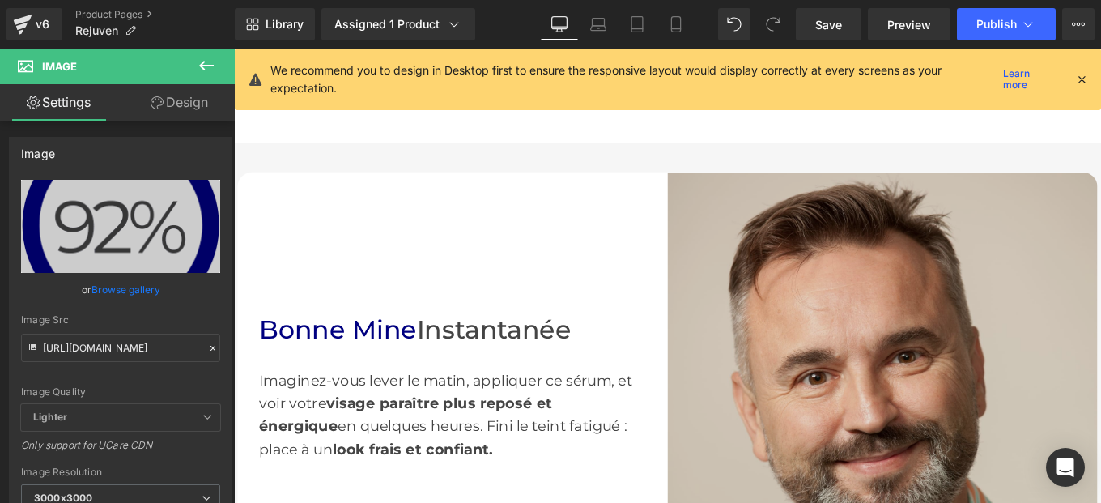
click at [949, 366] on img at bounding box center [967, 432] width 486 height 486
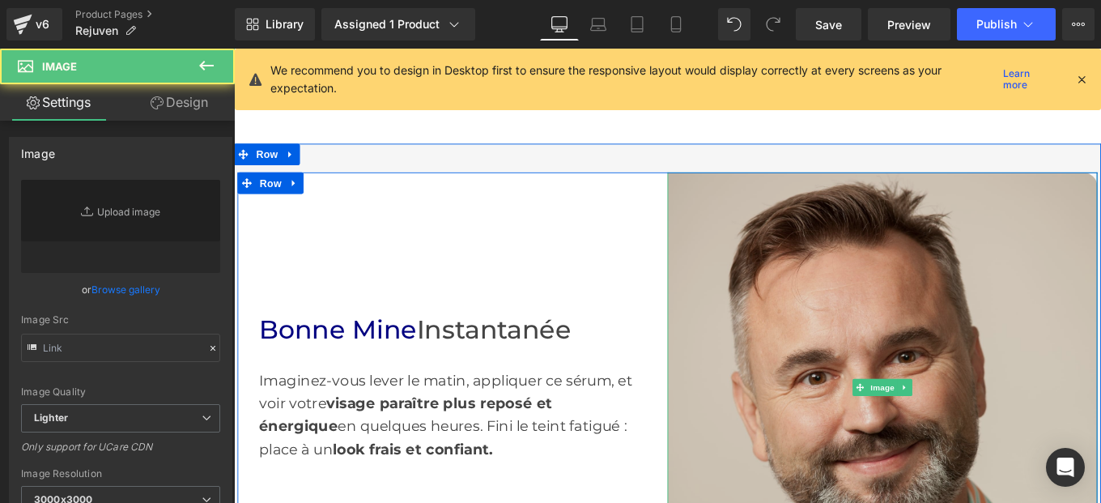
type input "[URL][DOMAIN_NAME]"
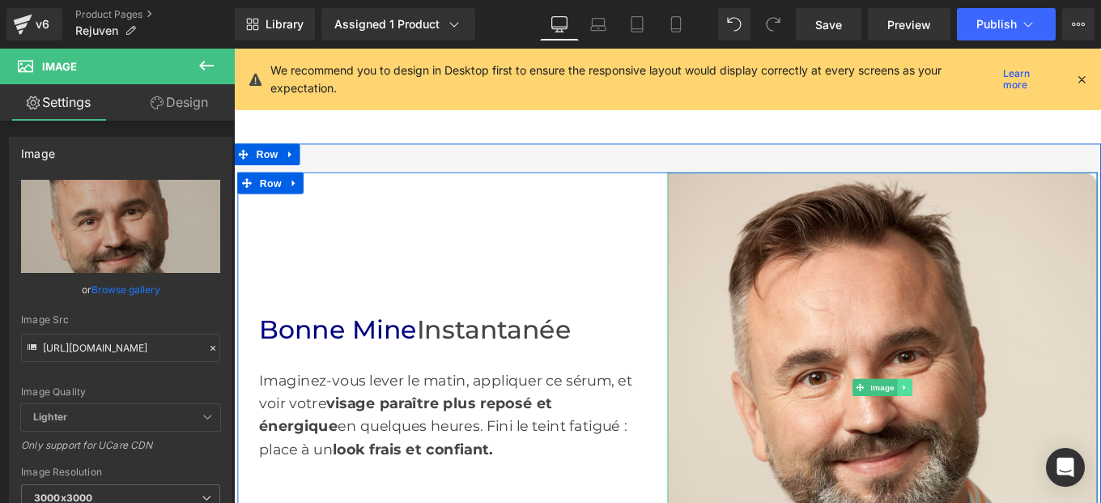
click at [987, 427] on icon at bounding box center [991, 432] width 9 height 10
click at [996, 428] on icon at bounding box center [1000, 431] width 9 height 9
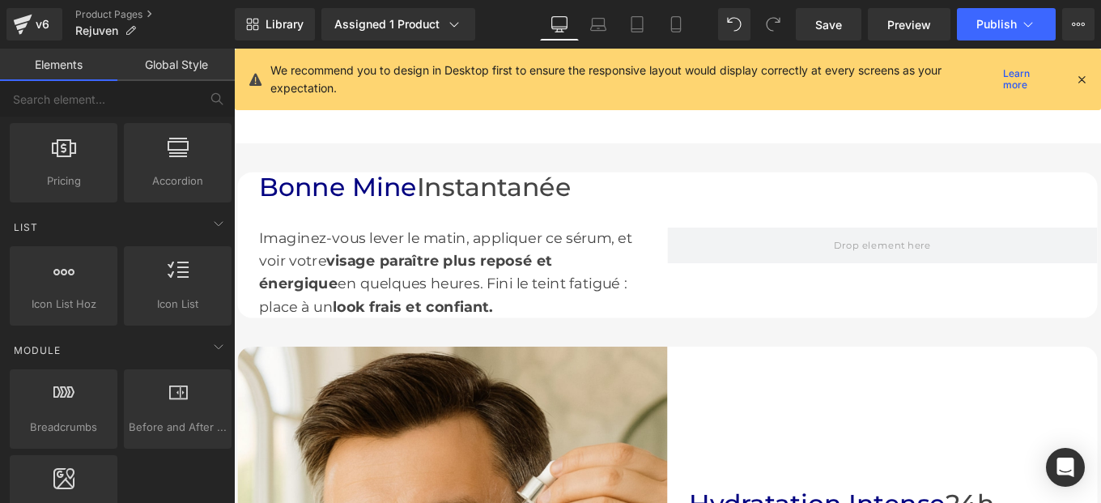
scroll to position [688, 0]
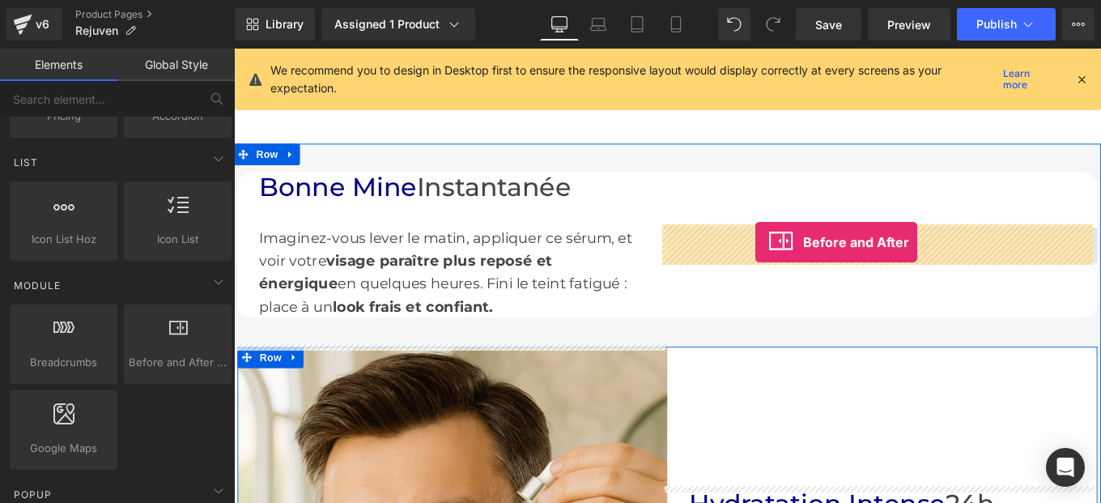
drag, startPoint x: 707, startPoint y: 361, endPoint x: 823, endPoint y: 267, distance: 149.7
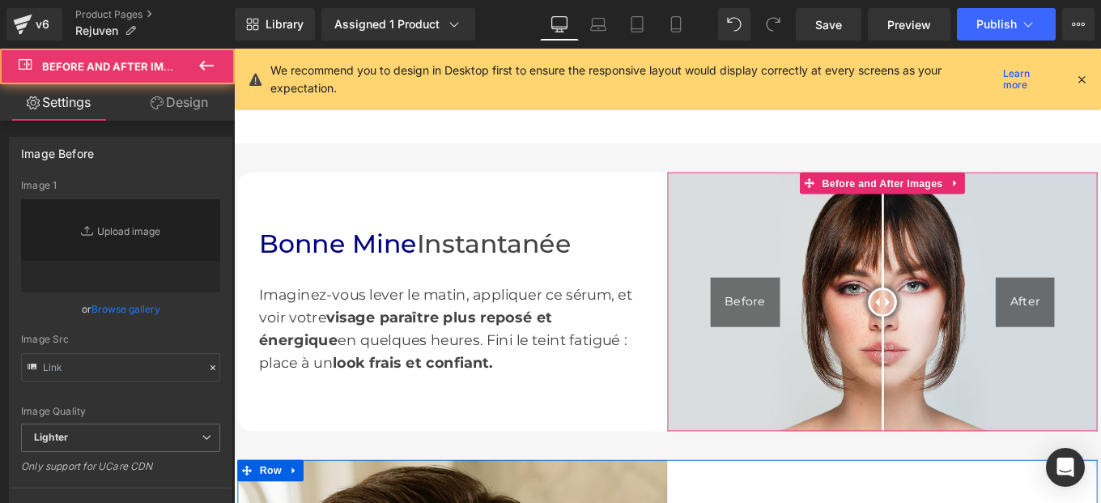
type input "[URL][DOMAIN_NAME]"
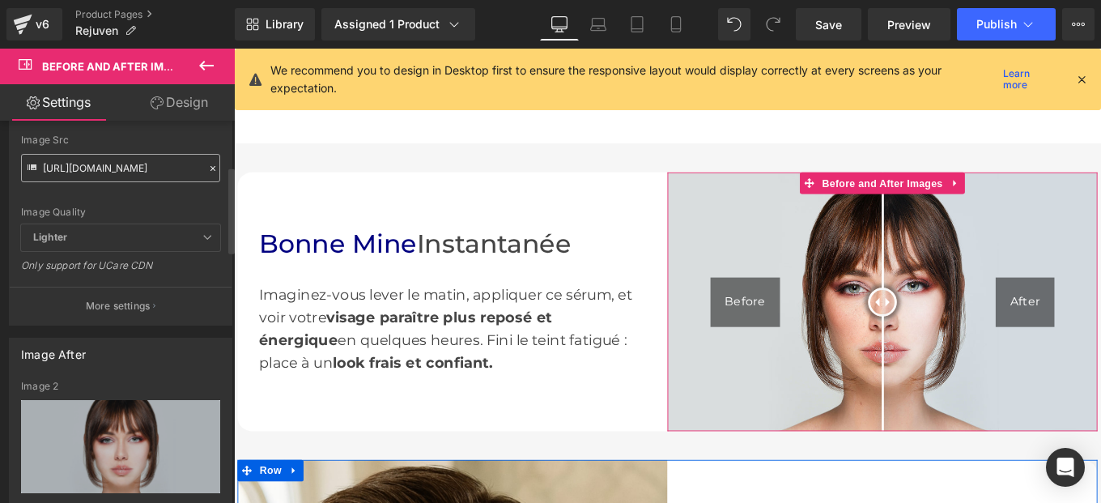
scroll to position [202, 0]
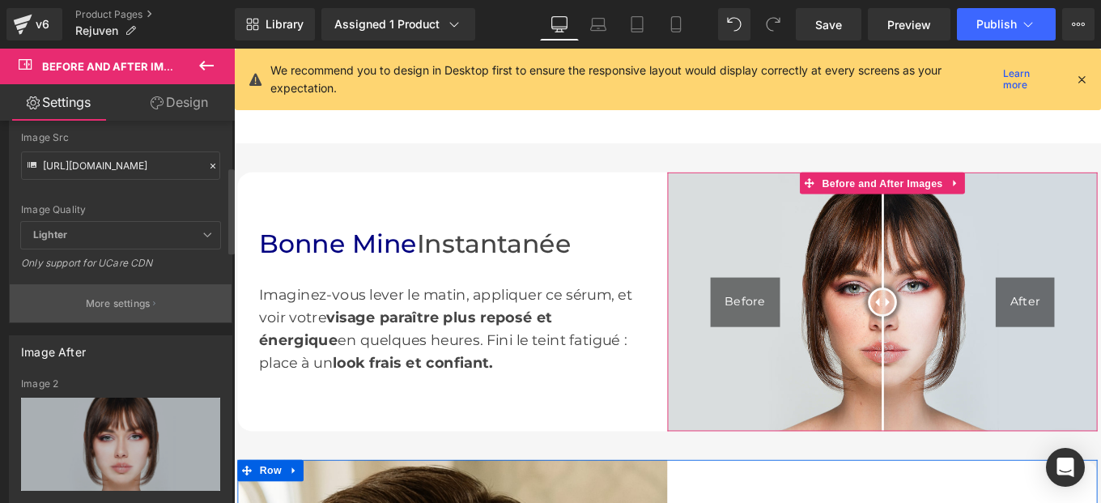
click at [96, 310] on p "More settings" at bounding box center [118, 303] width 65 height 15
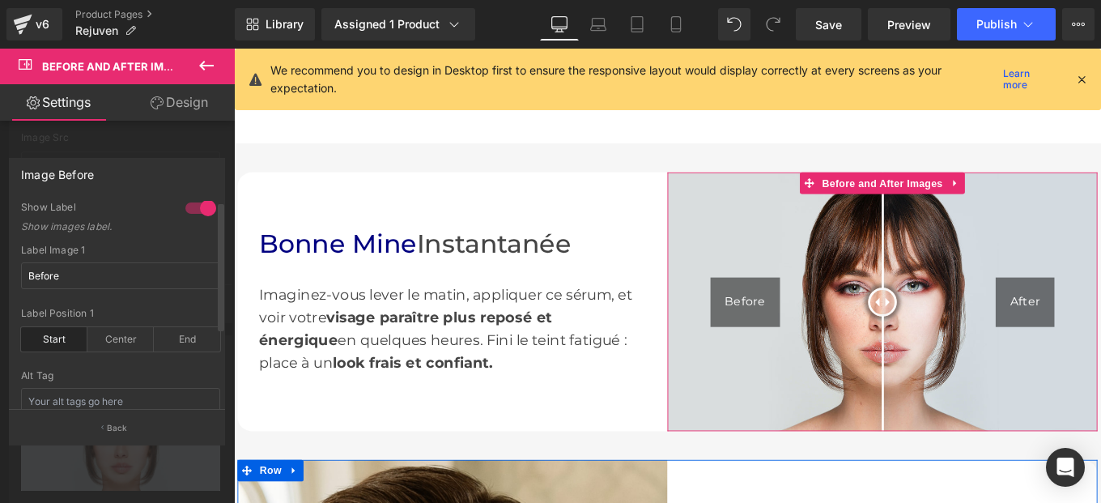
click at [181, 207] on div at bounding box center [200, 208] width 39 height 26
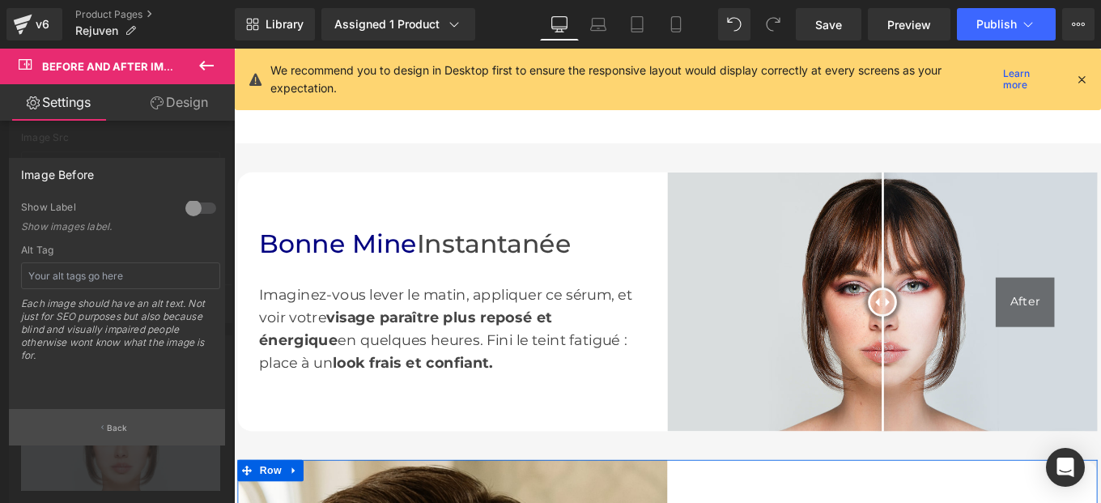
click at [102, 420] on button "Back" at bounding box center [117, 427] width 216 height 36
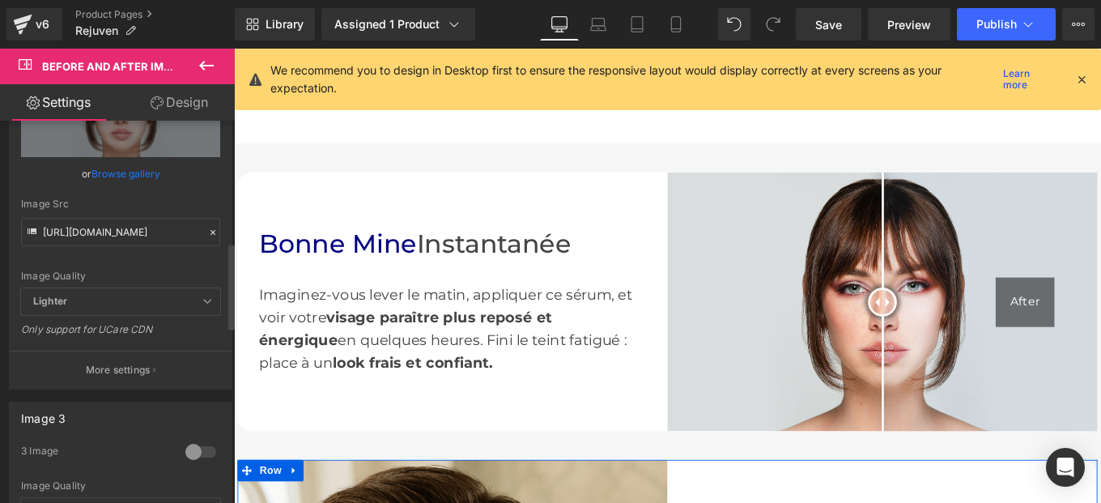
scroll to position [536, 0]
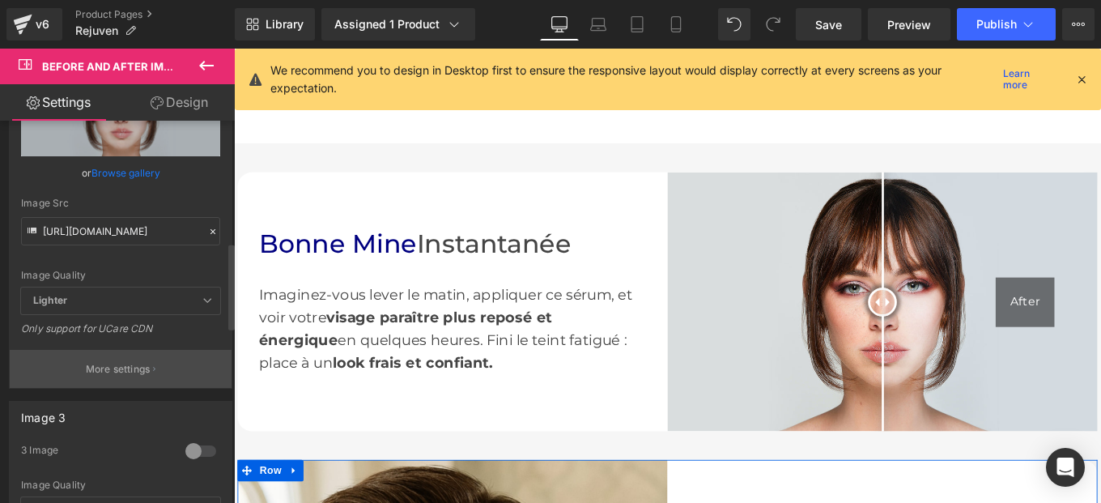
click at [116, 367] on p "More settings" at bounding box center [118, 369] width 65 height 15
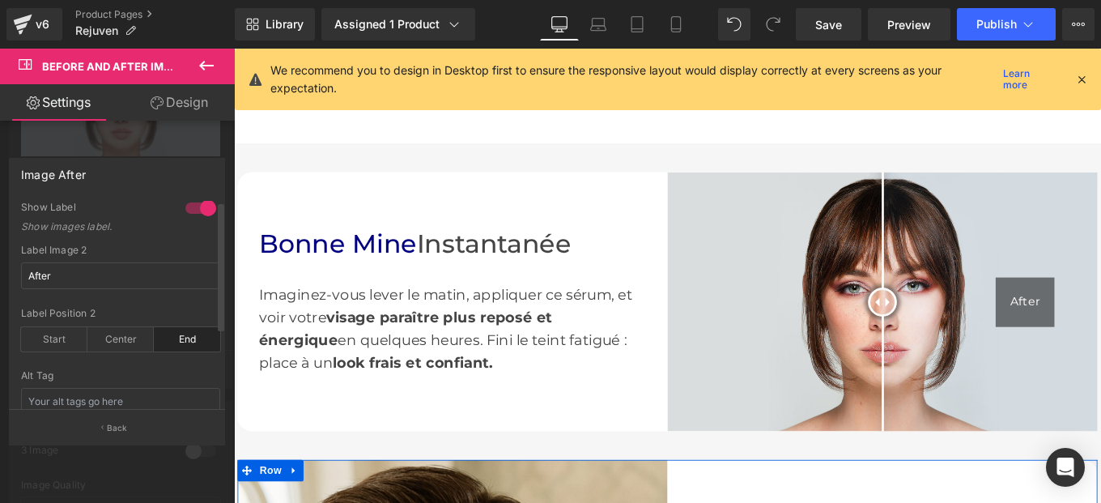
click at [181, 206] on div at bounding box center [200, 208] width 39 height 26
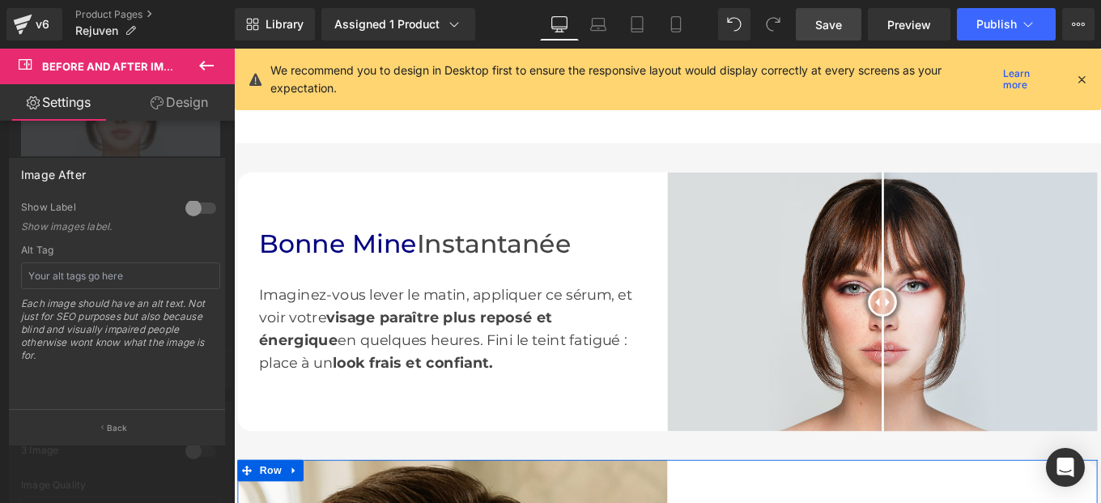
click at [826, 21] on span "Save" at bounding box center [828, 24] width 27 height 17
